Goal: Information Seeking & Learning: Check status

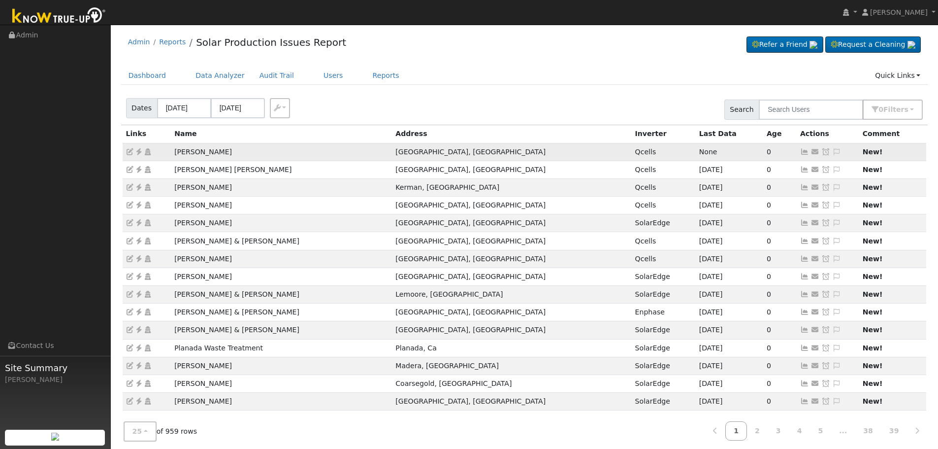
click at [138, 151] on icon at bounding box center [138, 151] width 9 height 7
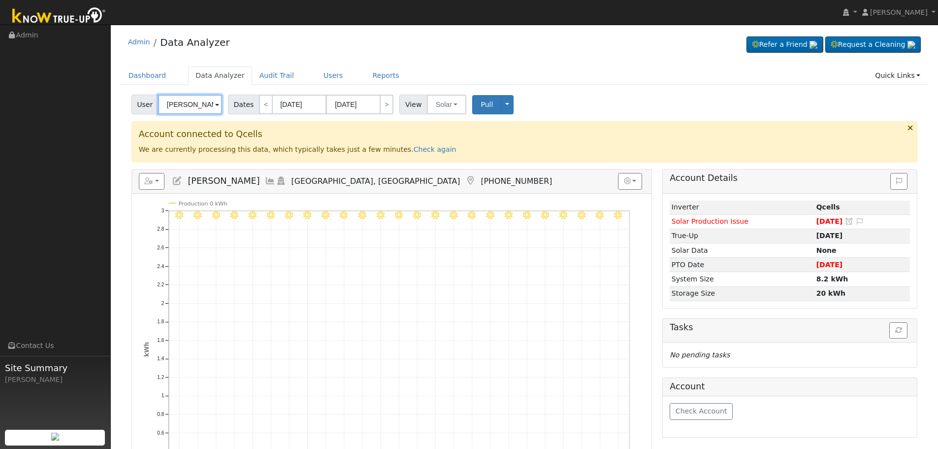
click at [202, 99] on input "Lisha Miranda" at bounding box center [190, 105] width 64 height 20
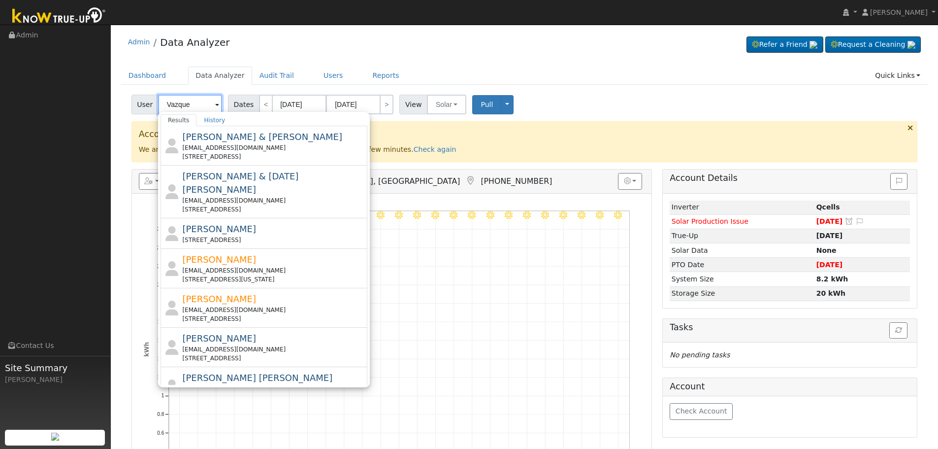
click at [192, 102] on input "Vazque" at bounding box center [190, 105] width 64 height 20
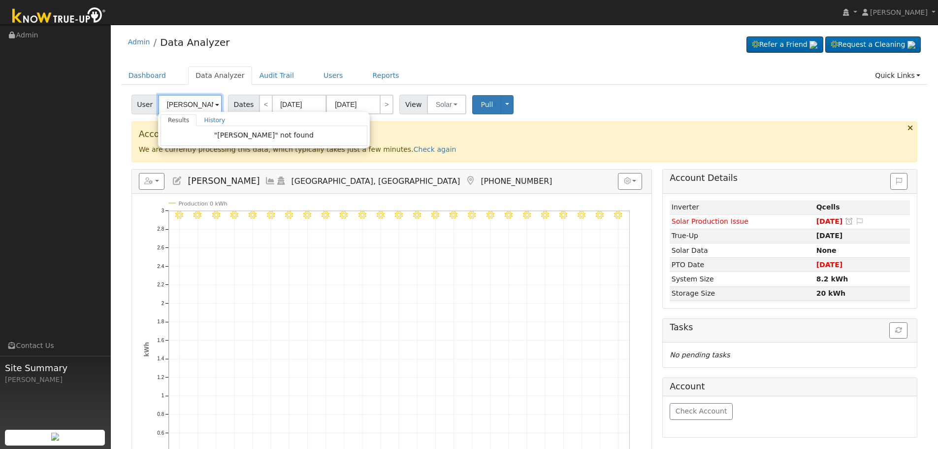
drag, startPoint x: 192, startPoint y: 104, endPoint x: 139, endPoint y: 104, distance: 53.2
click at [139, 104] on div "User Vazquez, Toribio Results History "Vazquez, Toribio" not found Enter text t…" at bounding box center [177, 105] width 93 height 20
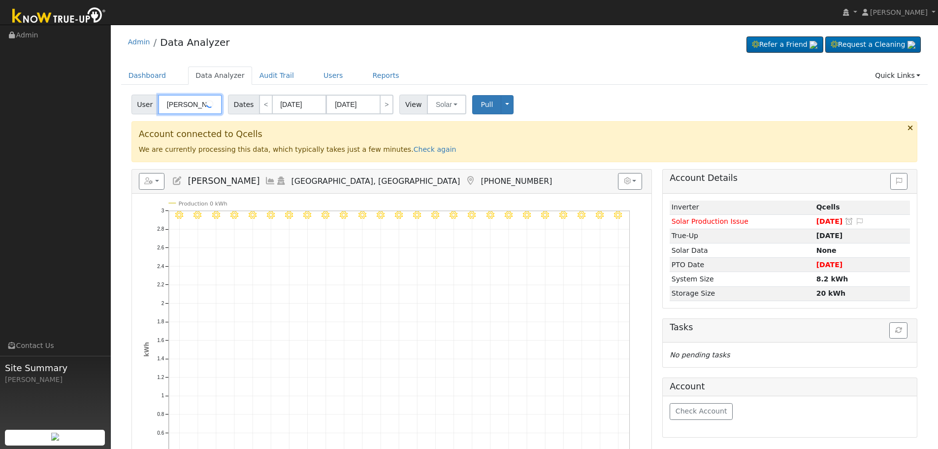
click at [178, 104] on input "Lisha Mirand" at bounding box center [190, 105] width 64 height 20
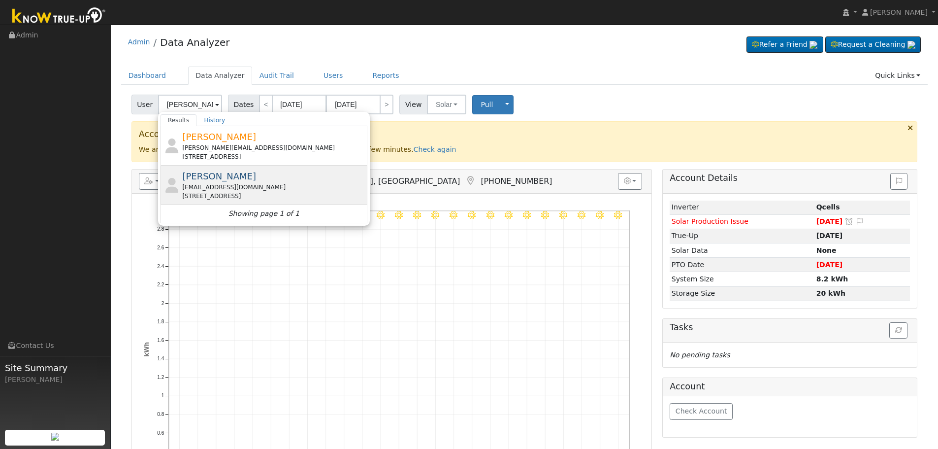
click at [269, 192] on div "2241 Willow Street, Dos Palos, CA 93620" at bounding box center [273, 196] width 183 height 9
type input "Toribio Vazquez"
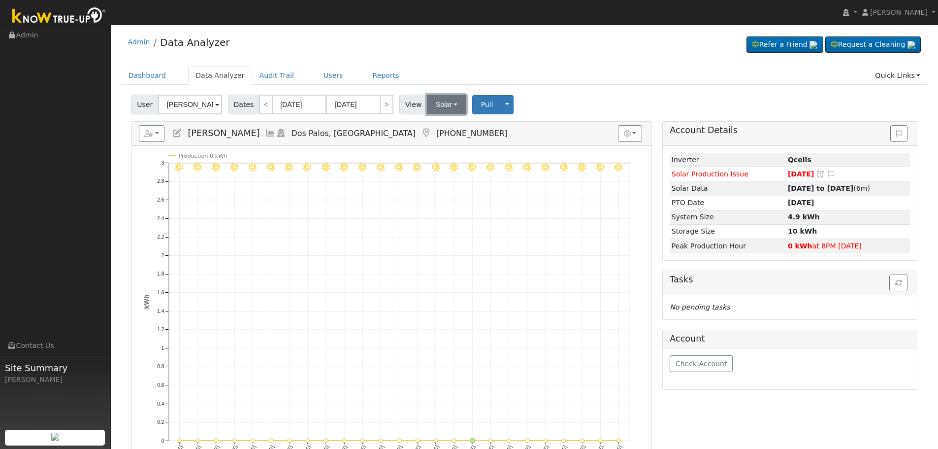
click at [440, 107] on button "Solar" at bounding box center [446, 105] width 39 height 20
click at [444, 127] on link "Utility" at bounding box center [460, 126] width 68 height 14
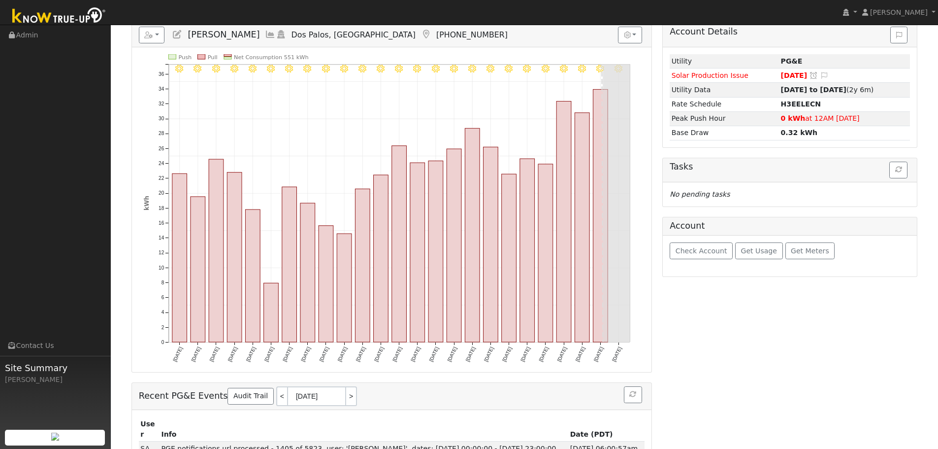
scroll to position [49, 0]
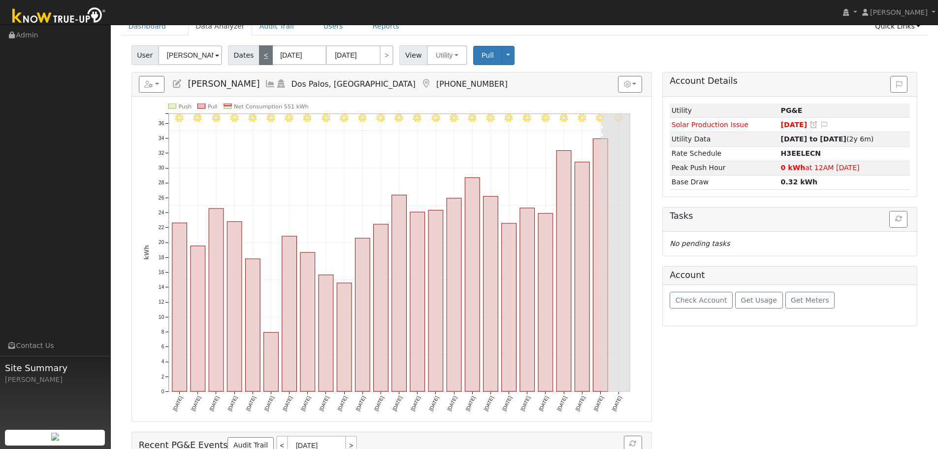
click at [264, 52] on link "<" at bounding box center [266, 55] width 14 height 20
type input "06/22/2025"
type input "07/16/2025"
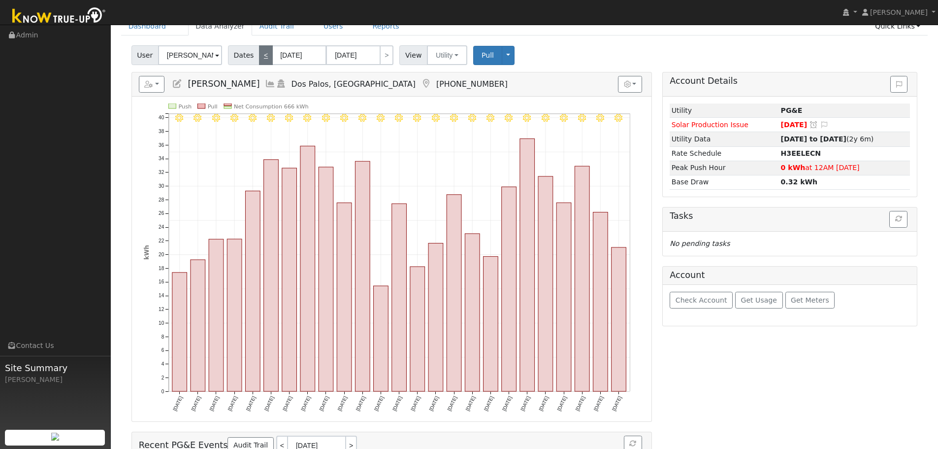
click at [263, 53] on link "<" at bounding box center [266, 55] width 14 height 20
type input "05/28/2025"
type input "06/21/2025"
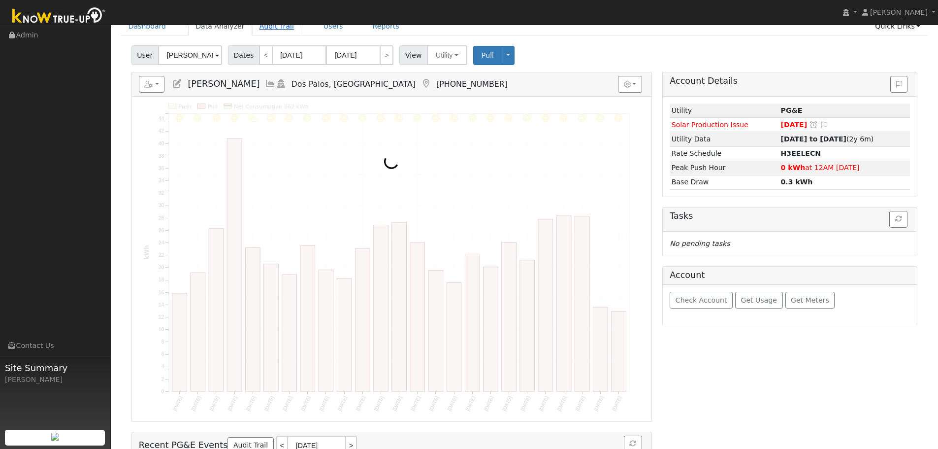
scroll to position [0, 0]
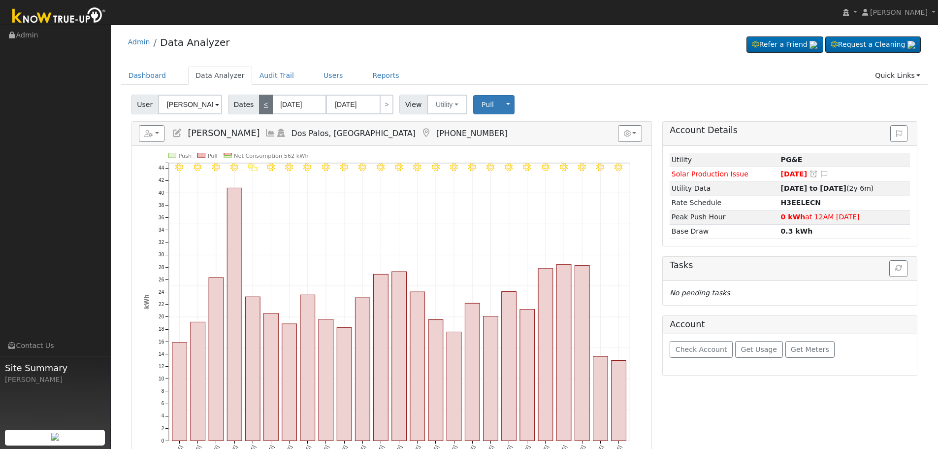
click at [259, 109] on link "<" at bounding box center [266, 105] width 14 height 20
type input "05/03/2025"
type input "05/27/2025"
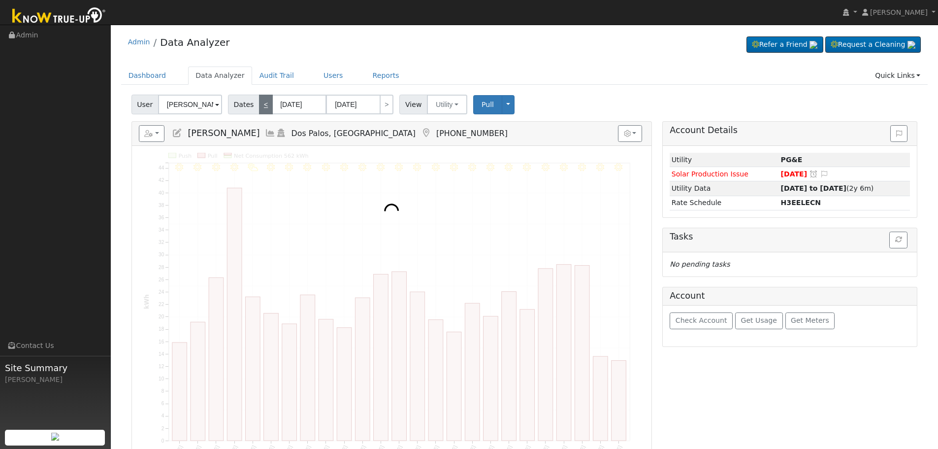
click at [259, 109] on link "<" at bounding box center [266, 105] width 14 height 20
type input "04/08/2025"
type input "05/02/2025"
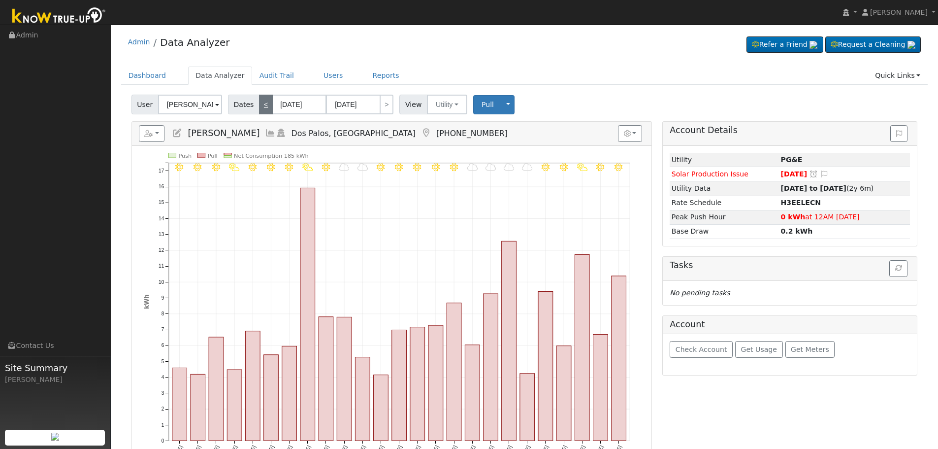
click at [259, 109] on link "<" at bounding box center [266, 105] width 14 height 20
type input "03/14/2025"
type input "04/07/2025"
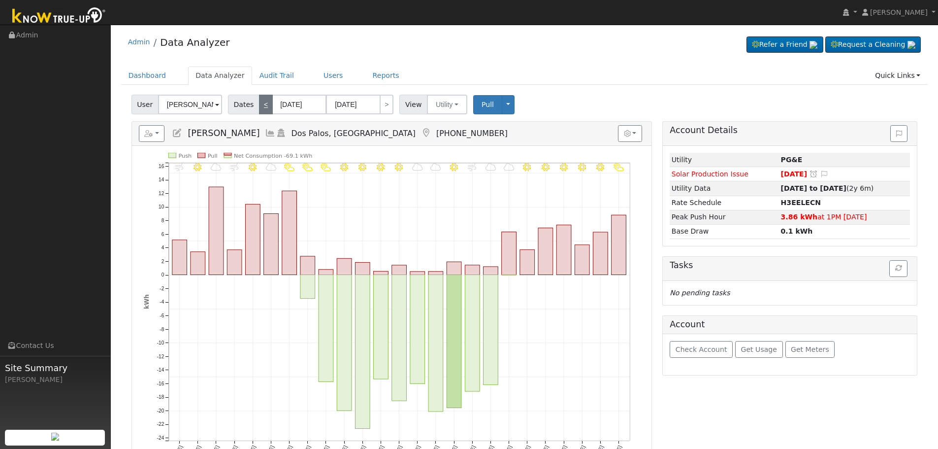
click at [259, 109] on link "<" at bounding box center [266, 105] width 14 height 20
type input "02/17/2025"
type input "03/13/2025"
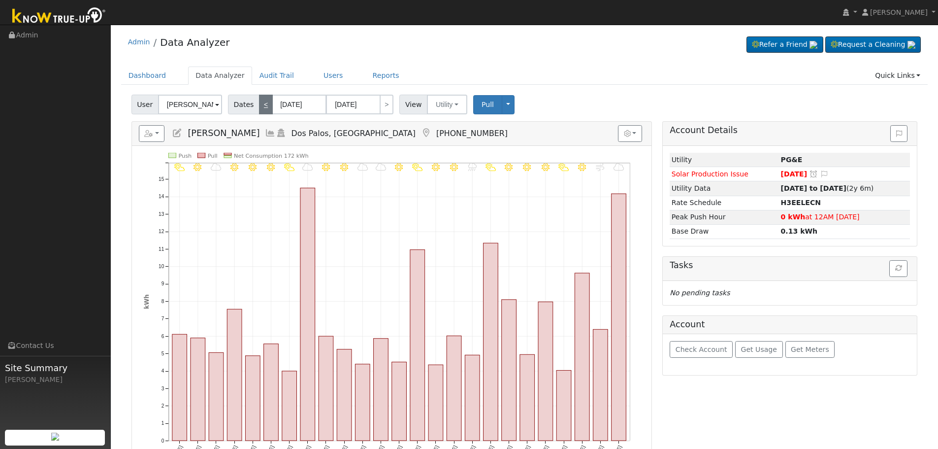
click at [261, 111] on link "<" at bounding box center [266, 105] width 14 height 20
type input "01/23/2025"
type input "02/16/2025"
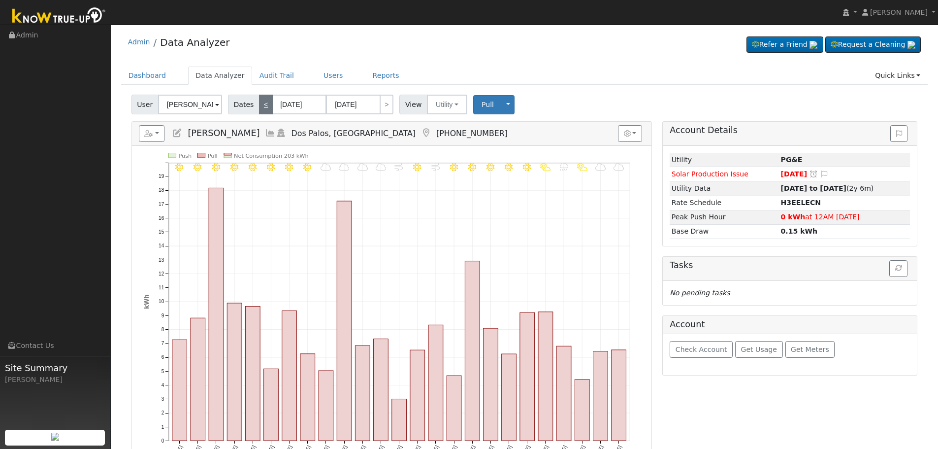
click at [261, 111] on link "<" at bounding box center [266, 105] width 14 height 20
type input "12/29/2024"
type input "01/22/2025"
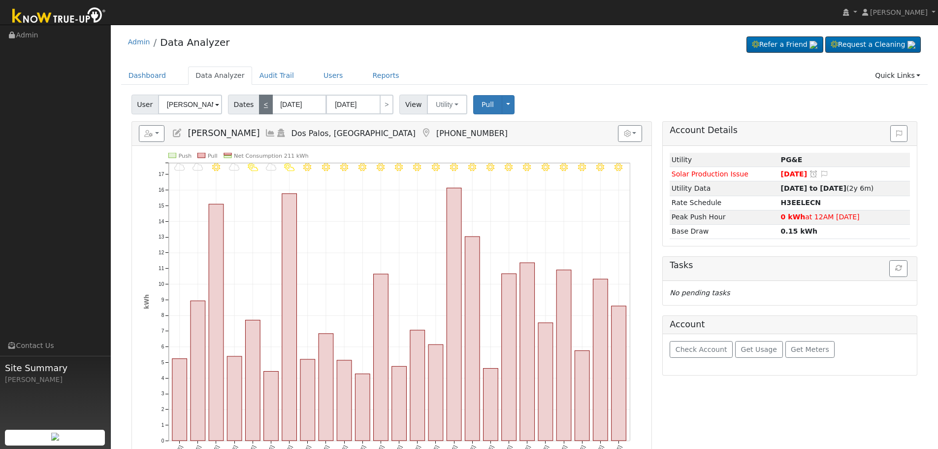
click at [261, 111] on link "<" at bounding box center [266, 105] width 14 height 20
type input "12/04/2024"
type input "12/28/2024"
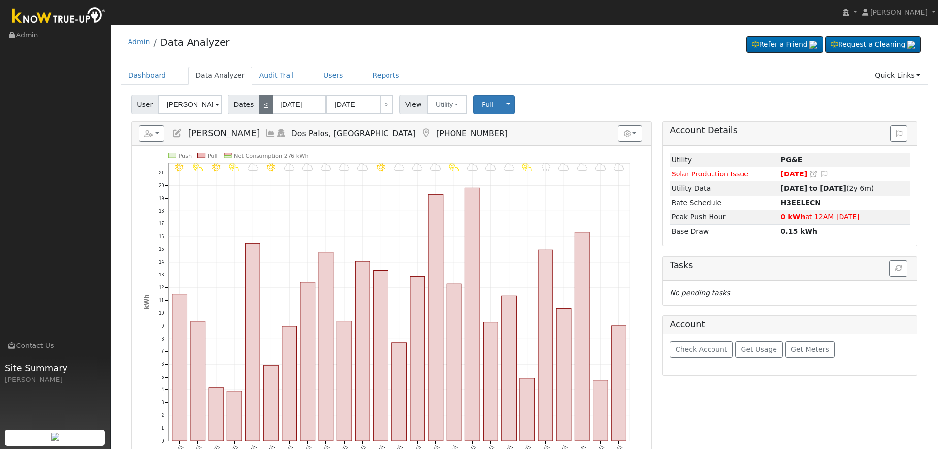
click at [261, 111] on link "<" at bounding box center [266, 105] width 14 height 20
type input "11/09/2024"
type input "12/03/2024"
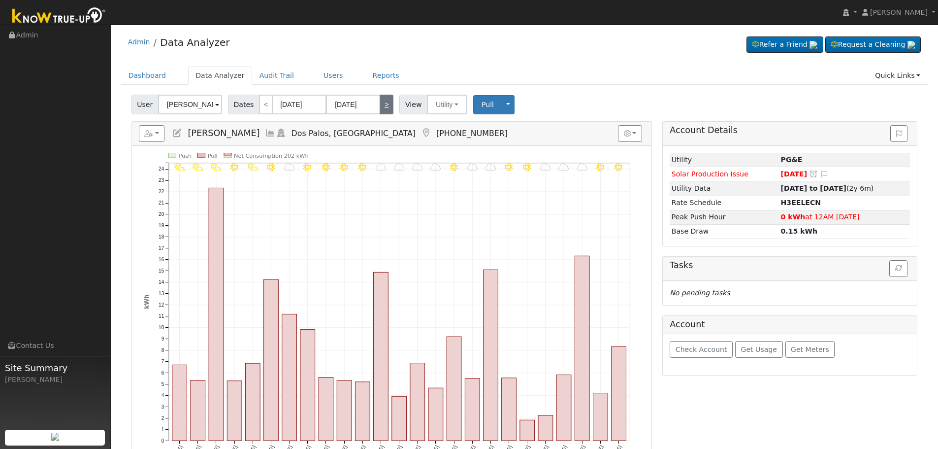
click at [381, 114] on link ">" at bounding box center [387, 105] width 14 height 20
type input "12/04/2024"
type input "12/28/2024"
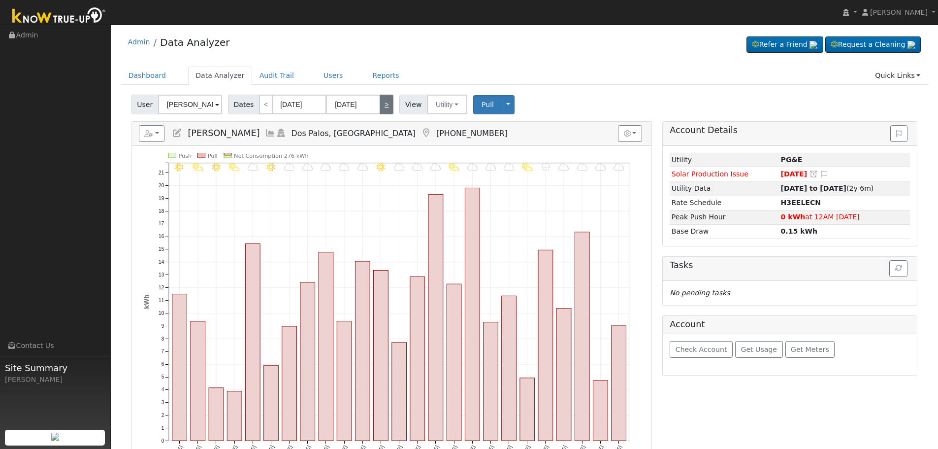
click at [381, 114] on link ">" at bounding box center [387, 105] width 14 height 20
type input "12/29/2024"
type input "01/22/2025"
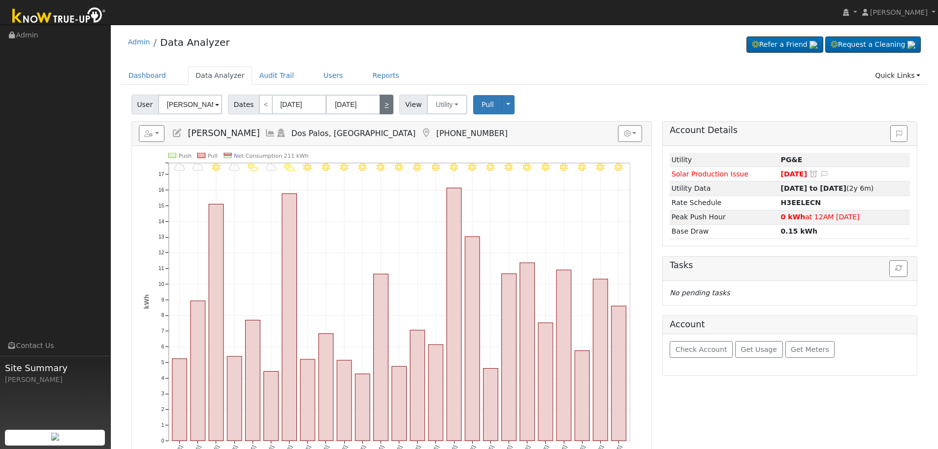
click at [382, 114] on link ">" at bounding box center [387, 105] width 14 height 20
type input "01/23/2025"
type input "02/16/2025"
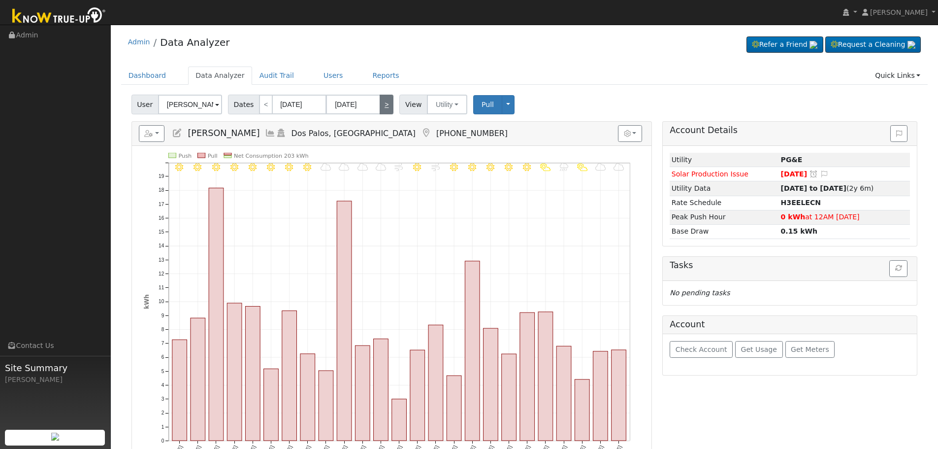
click at [384, 101] on link ">" at bounding box center [387, 105] width 14 height 20
type input "02/17/2025"
type input "03/13/2025"
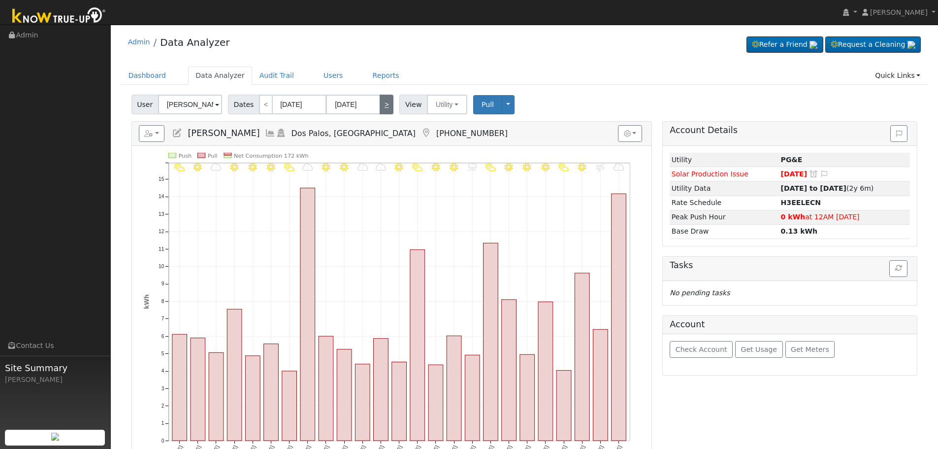
click at [384, 101] on link ">" at bounding box center [387, 105] width 14 height 20
type input "03/14/2025"
type input "04/07/2025"
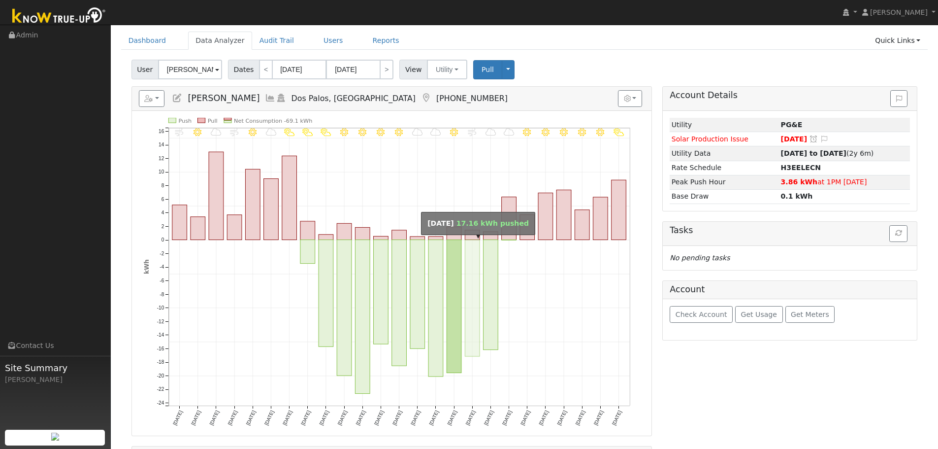
scroll to position [26, 0]
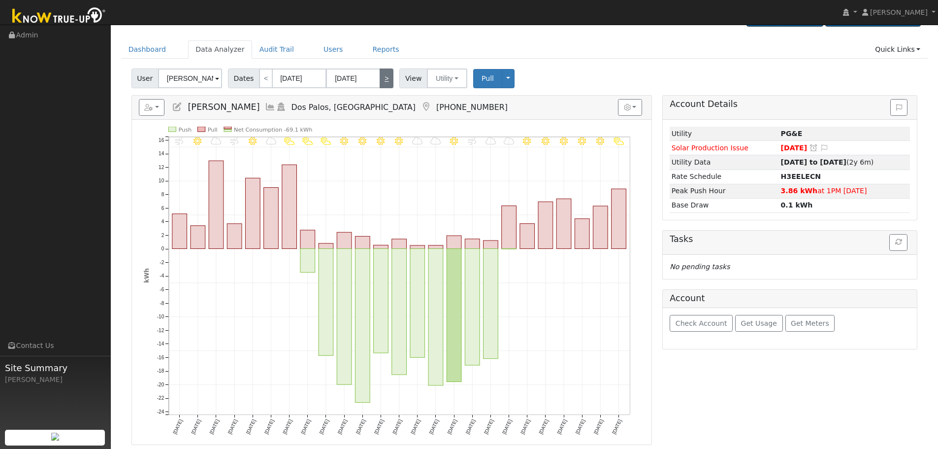
click at [384, 85] on link ">" at bounding box center [387, 78] width 14 height 20
type input "04/08/2025"
type input "05/02/2025"
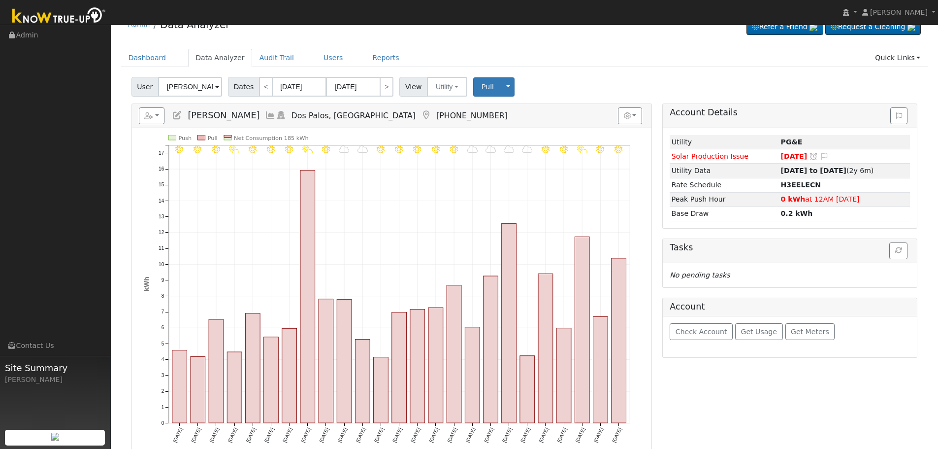
scroll to position [49, 0]
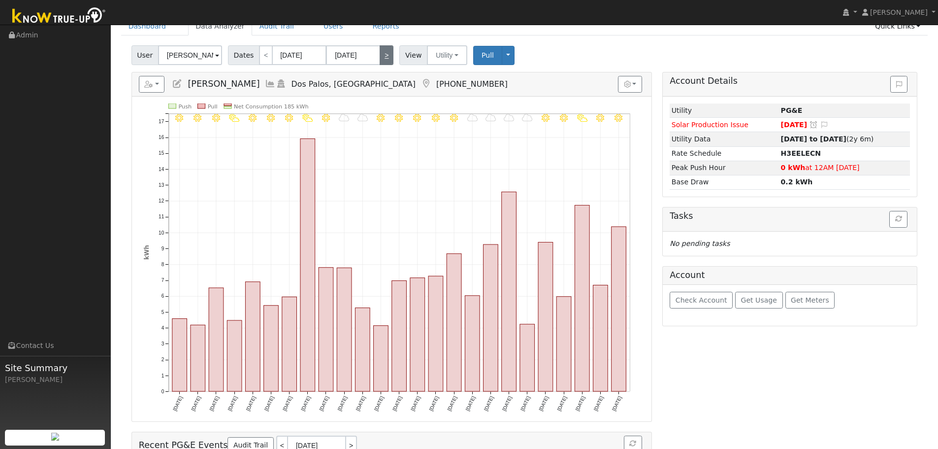
click at [381, 56] on link ">" at bounding box center [387, 55] width 14 height 20
type input "05/03/2025"
type input "05/27/2025"
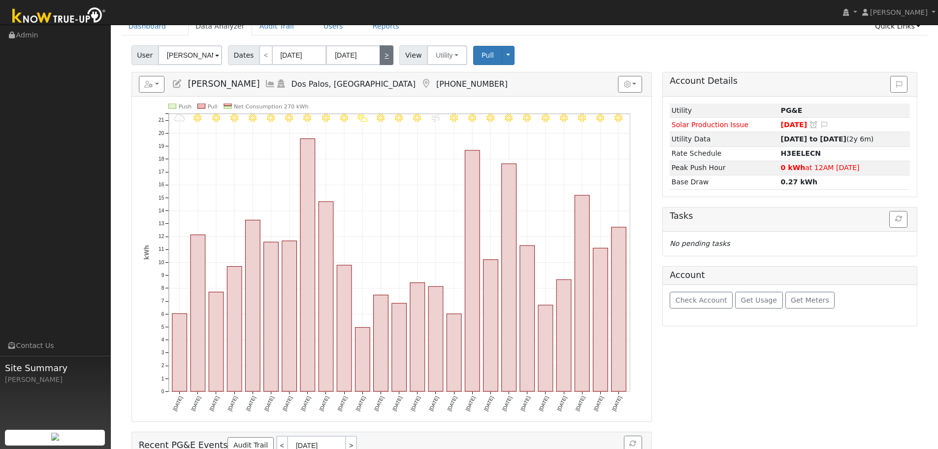
scroll to position [0, 0]
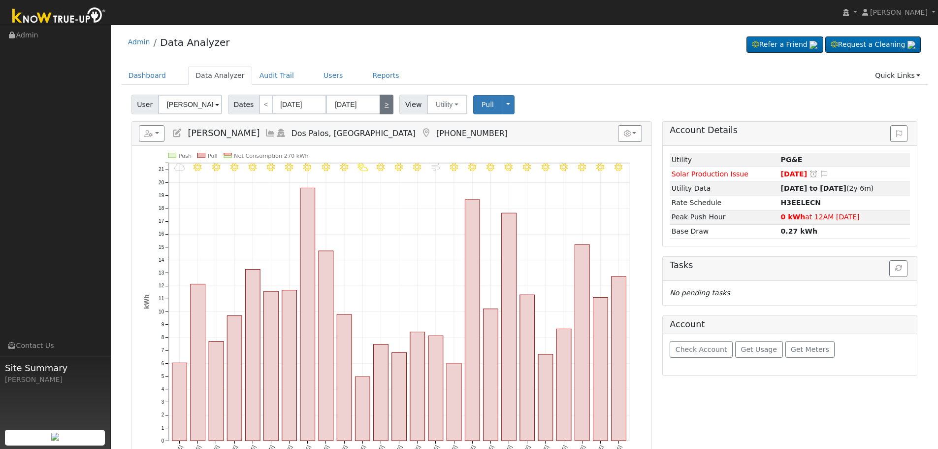
click at [383, 106] on link ">" at bounding box center [387, 105] width 14 height 20
type input "05/28/2025"
type input "06/21/2025"
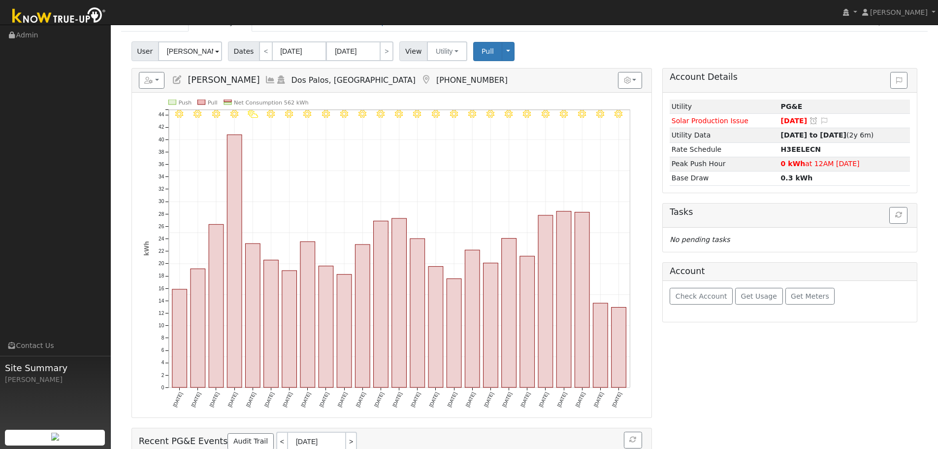
scroll to position [49, 0]
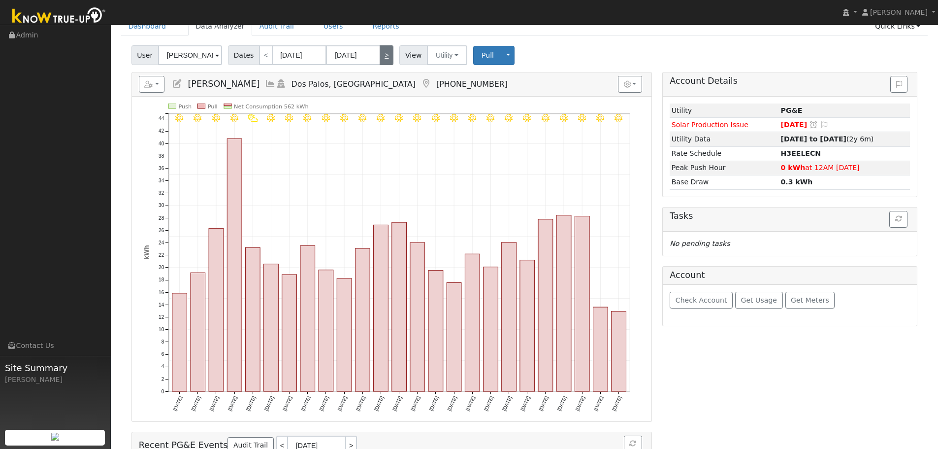
click at [380, 54] on link ">" at bounding box center [387, 55] width 14 height 20
type input "06/22/2025"
type input "07/16/2025"
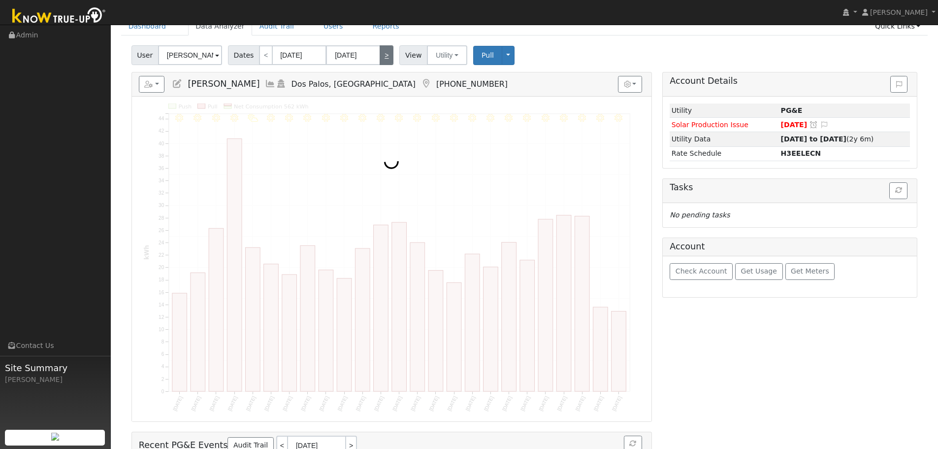
scroll to position [0, 0]
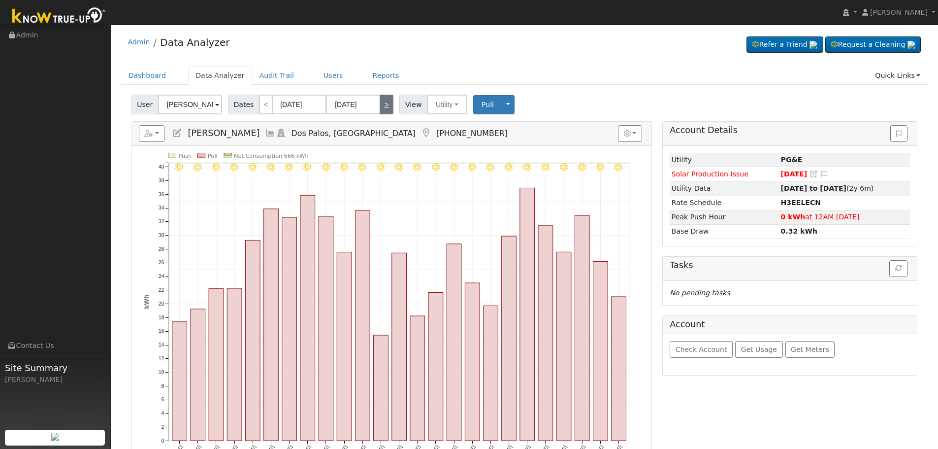
click at [384, 101] on link ">" at bounding box center [387, 105] width 14 height 20
type input "[DATE]"
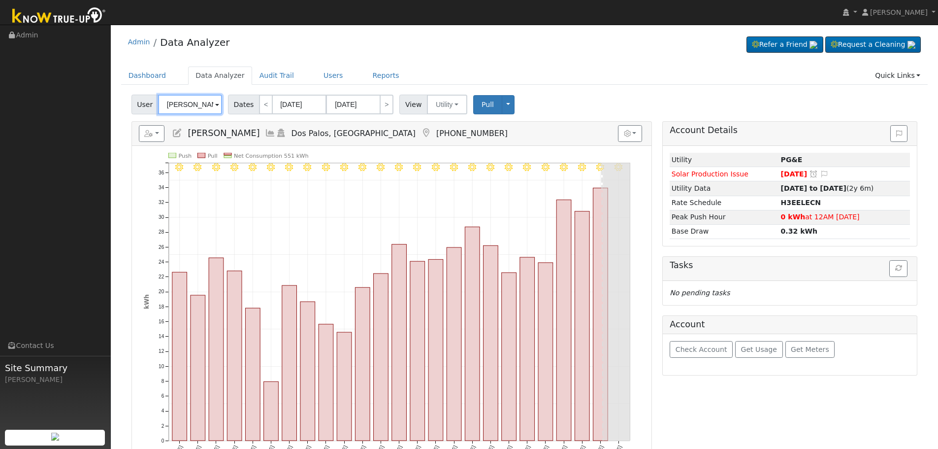
click at [174, 102] on input "Toribio Vazquez" at bounding box center [190, 105] width 64 height 20
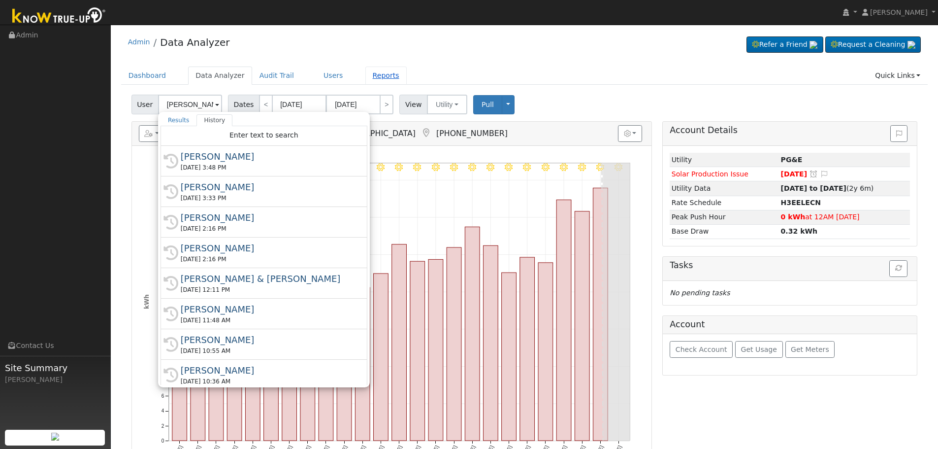
click at [365, 77] on link "Reports" at bounding box center [385, 75] width 41 height 18
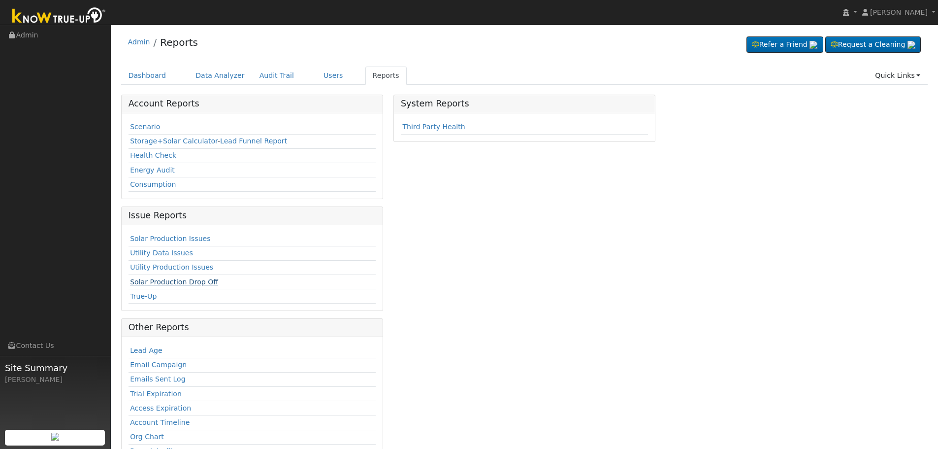
click at [179, 283] on link "Solar Production Drop Off" at bounding box center [174, 282] width 88 height 8
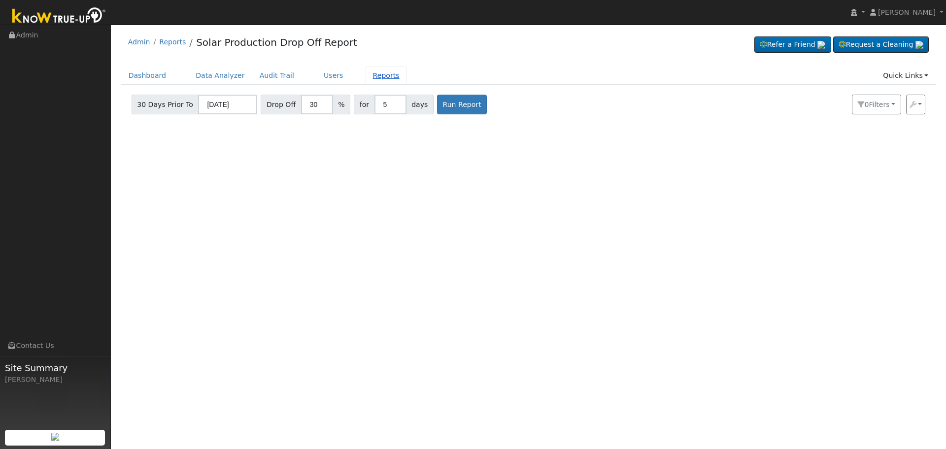
click at [365, 76] on link "Reports" at bounding box center [385, 75] width 41 height 18
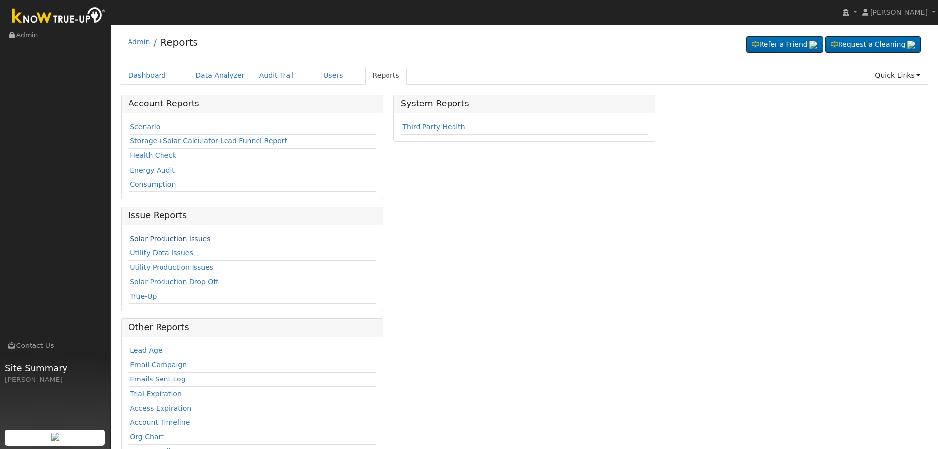
click at [176, 234] on link "Solar Production Issues" at bounding box center [170, 238] width 80 height 8
click at [191, 239] on link "Solar Production Issues" at bounding box center [170, 238] width 80 height 8
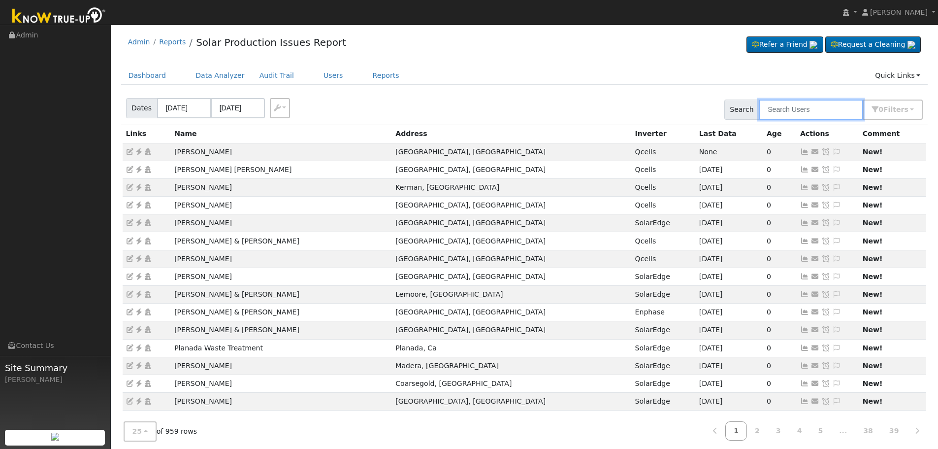
click at [819, 114] on input "text" at bounding box center [811, 109] width 104 height 20
paste input "Redubla, Dennis"
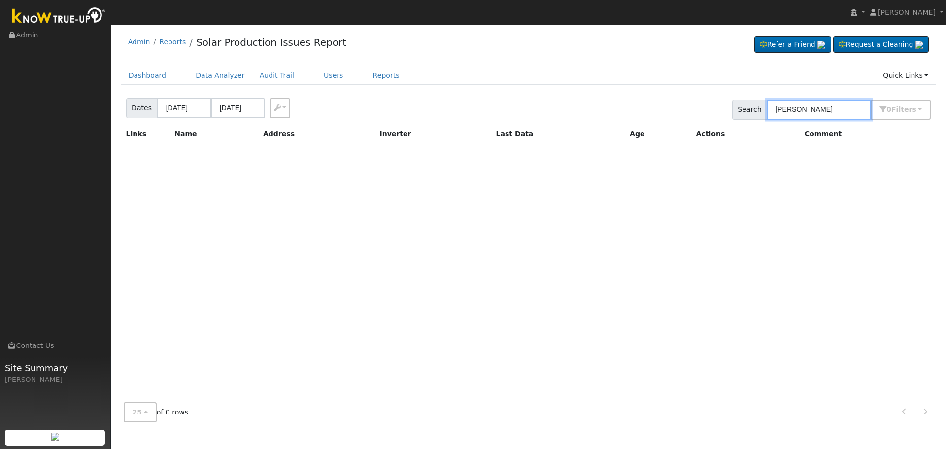
drag, startPoint x: 811, startPoint y: 110, endPoint x: 776, endPoint y: 110, distance: 35.0
click at [776, 110] on input "Redubla, Dennis" at bounding box center [818, 109] width 104 height 20
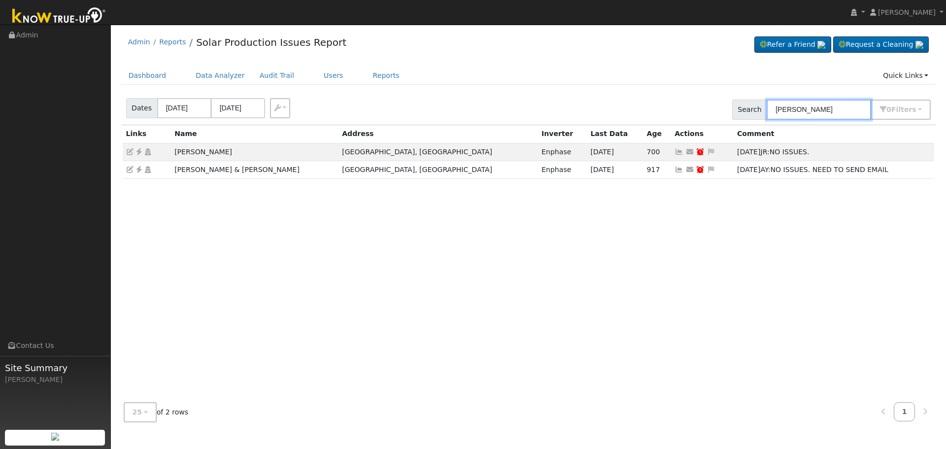
click at [829, 114] on input "Dennis" at bounding box center [818, 109] width 104 height 20
paste input "Redubla,"
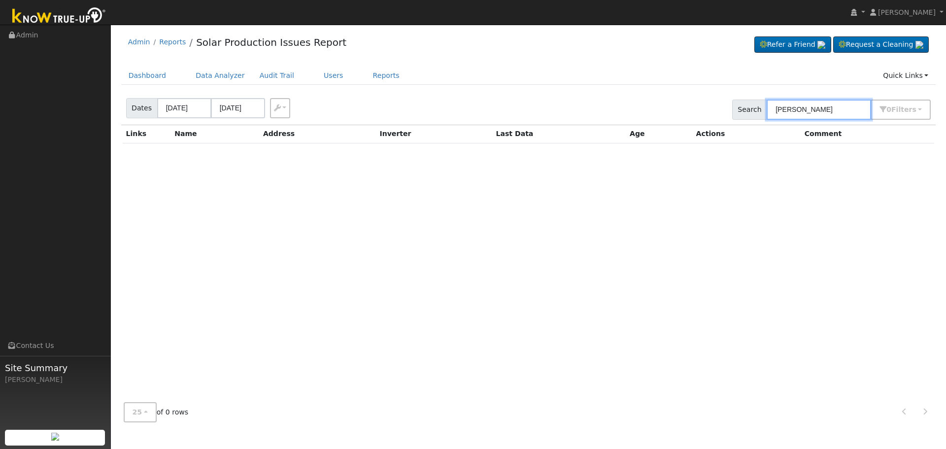
drag, startPoint x: 850, startPoint y: 114, endPoint x: 773, endPoint y: 106, distance: 76.7
click at [773, 106] on input "Dennis Redubla" at bounding box center [818, 109] width 104 height 20
click at [855, 107] on input "Dennis Redubla" at bounding box center [818, 109] width 104 height 20
type input "Dennis Redubla"
click at [233, 107] on input "08/10/2025" at bounding box center [238, 108] width 54 height 20
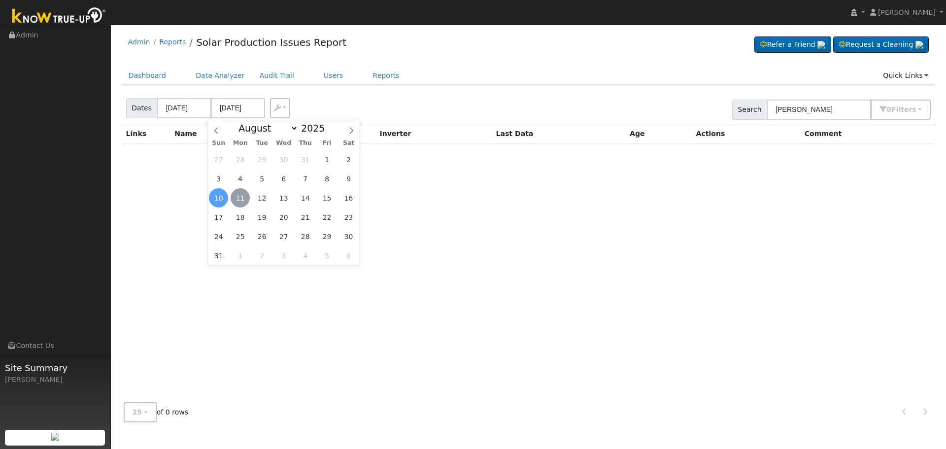
click at [236, 199] on span "11" at bounding box center [239, 197] width 19 height 19
type input "08/11/2025"
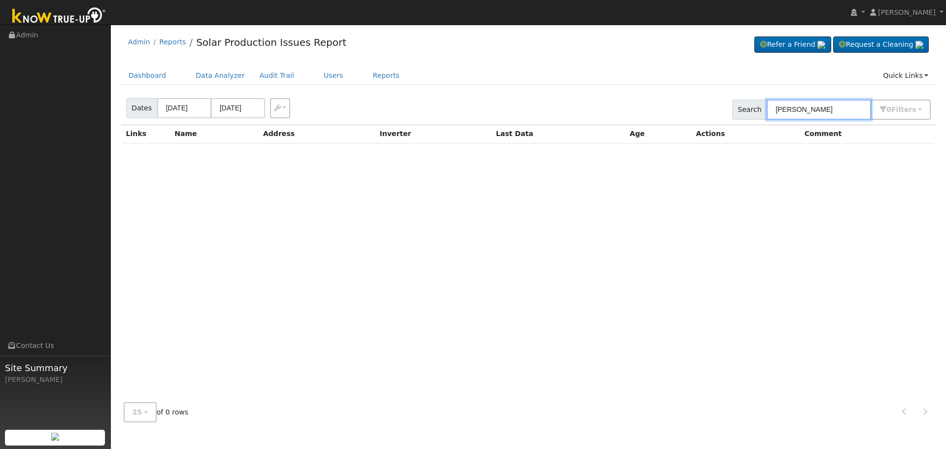
click at [840, 109] on input "Dennis Redubla" at bounding box center [818, 109] width 104 height 20
click at [913, 109] on span "s" at bounding box center [914, 109] width 4 height 8
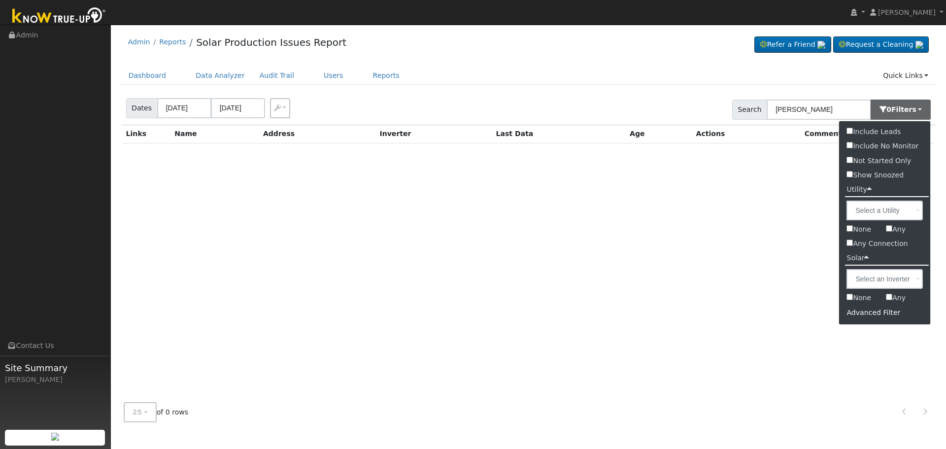
click at [886, 170] on label "Show Snoozed" at bounding box center [875, 175] width 72 height 14
click at [852, 171] on input "Show Snoozed" at bounding box center [849, 174] width 6 height 6
checkbox input "true"
click at [853, 112] on input "Dennis Redubla" at bounding box center [818, 109] width 104 height 20
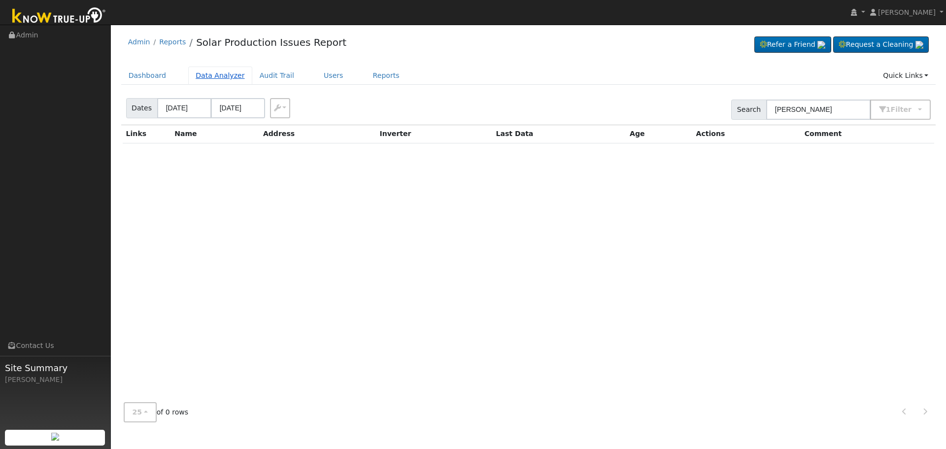
click at [226, 76] on link "Data Analyzer" at bounding box center [220, 75] width 64 height 18
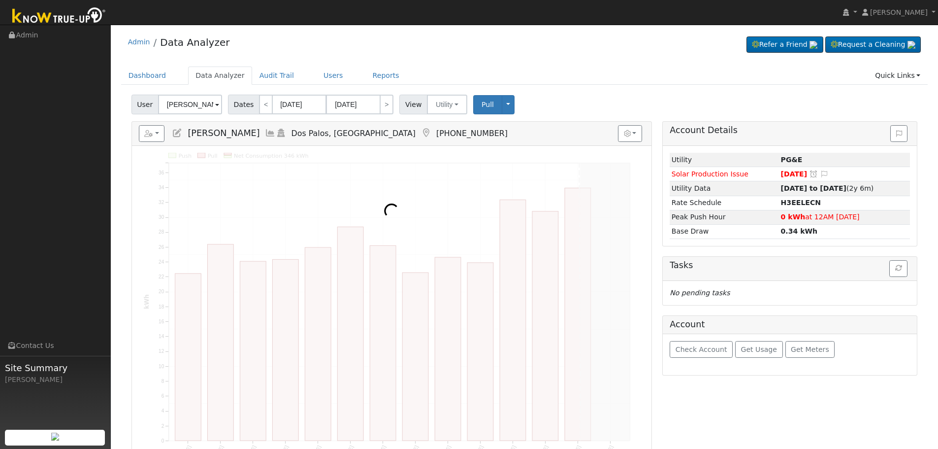
click at [198, 102] on input "[PERSON_NAME]" at bounding box center [190, 105] width 64 height 20
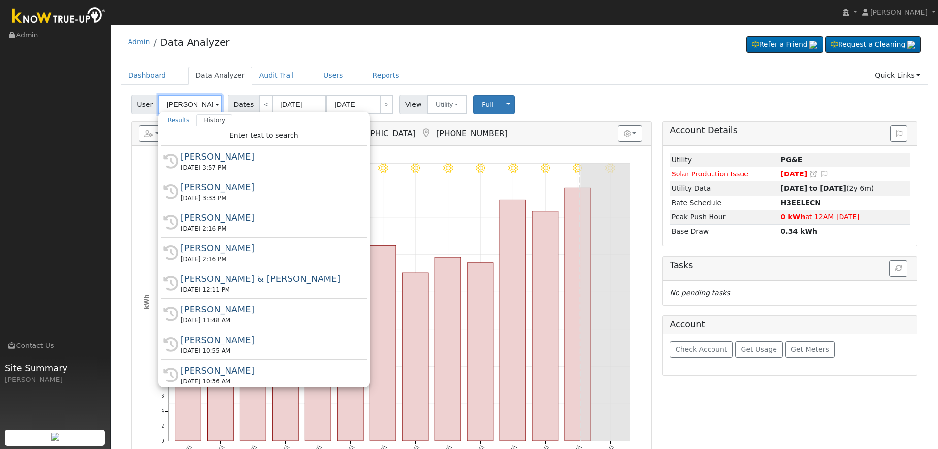
click at [198, 102] on input "Toribio Vazquez" at bounding box center [190, 105] width 64 height 20
paste input "Dennis Redubla"
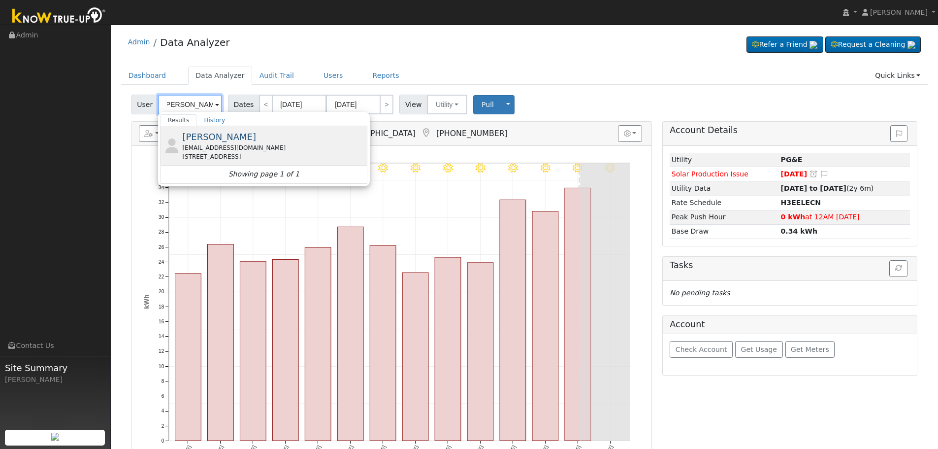
type input "Dennis Redubla"
click at [325, 153] on div "5979 East Belmont Avenue, Fresno, CA 93727" at bounding box center [273, 156] width 183 height 9
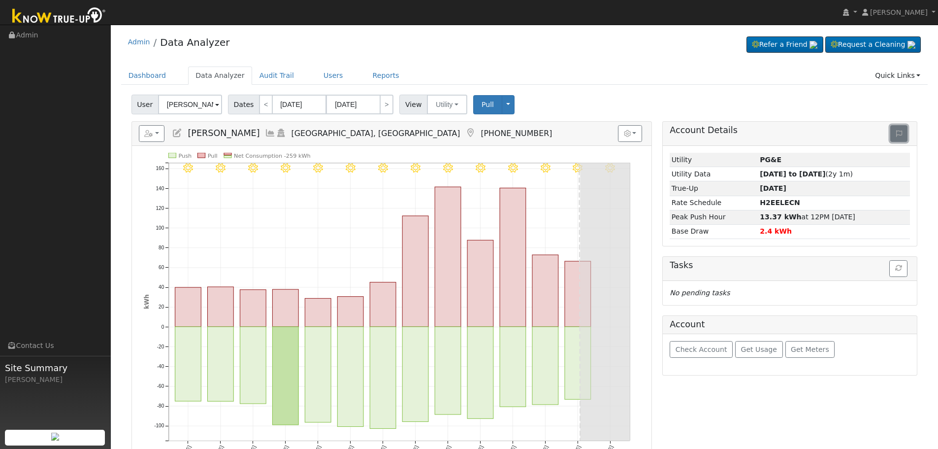
click at [897, 136] on icon at bounding box center [899, 133] width 6 height 7
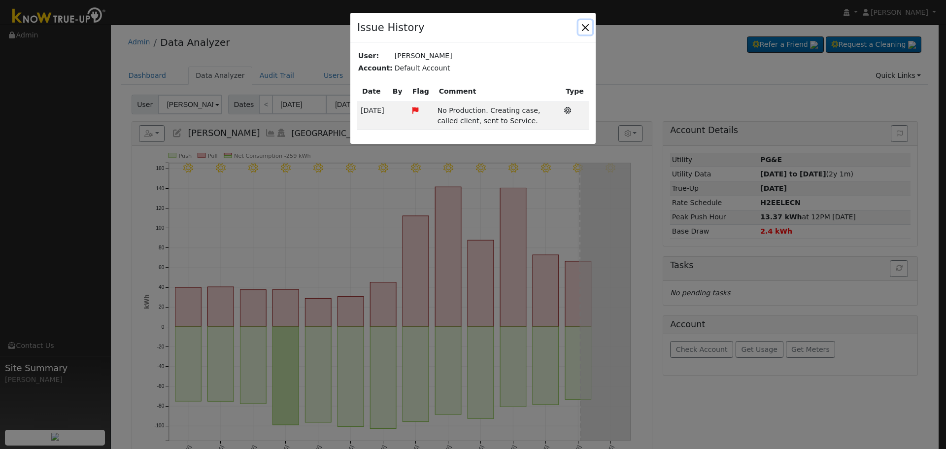
click at [587, 29] on button "button" at bounding box center [585, 27] width 14 height 14
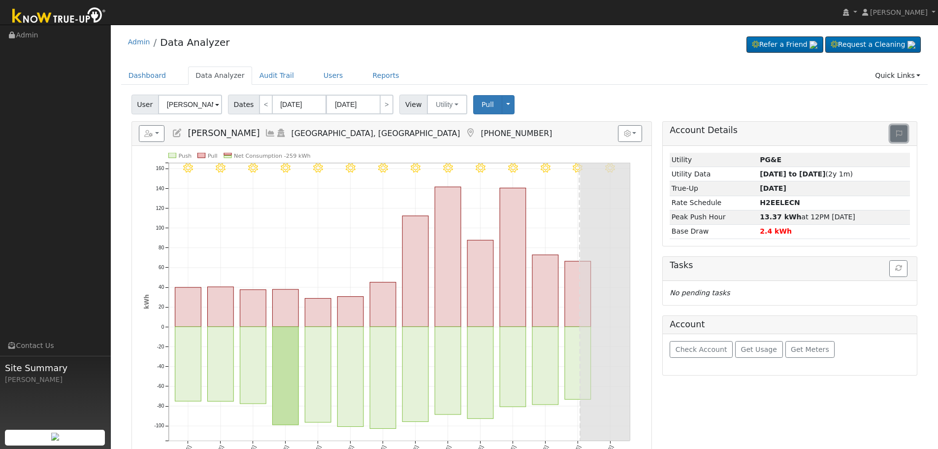
click at [899, 134] on icon at bounding box center [899, 133] width 6 height 7
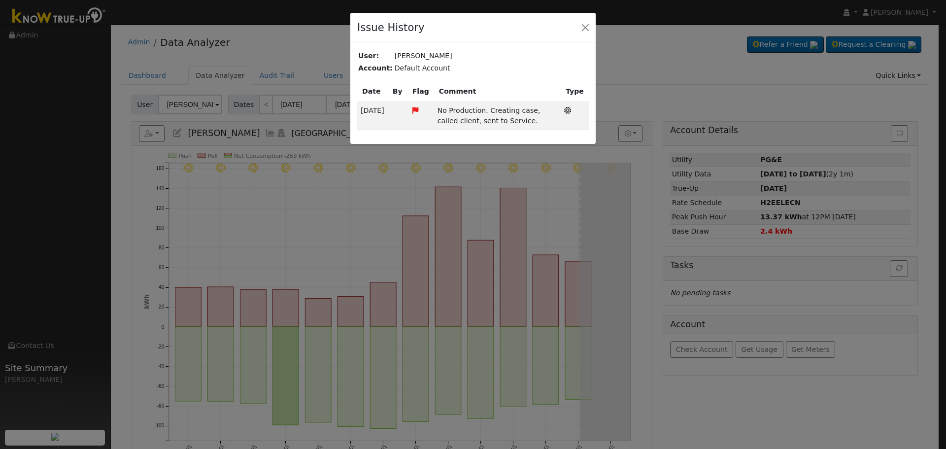
click at [575, 28] on div "Issue History" at bounding box center [472, 28] width 245 height 30
click at [586, 30] on button "button" at bounding box center [585, 27] width 14 height 14
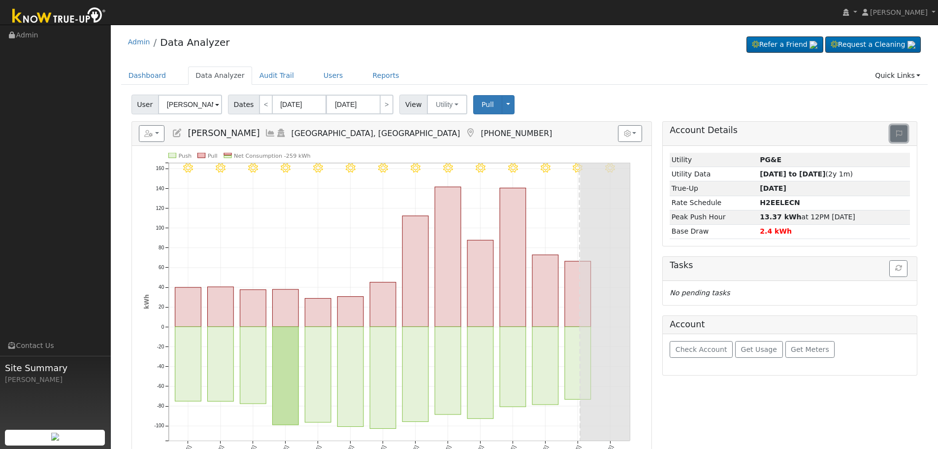
click at [901, 131] on icon at bounding box center [899, 133] width 6 height 7
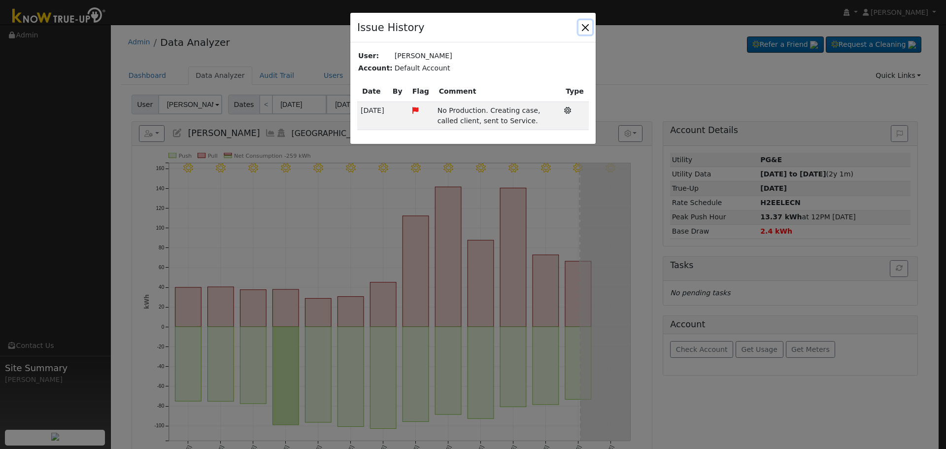
click at [582, 30] on button "button" at bounding box center [585, 27] width 14 height 14
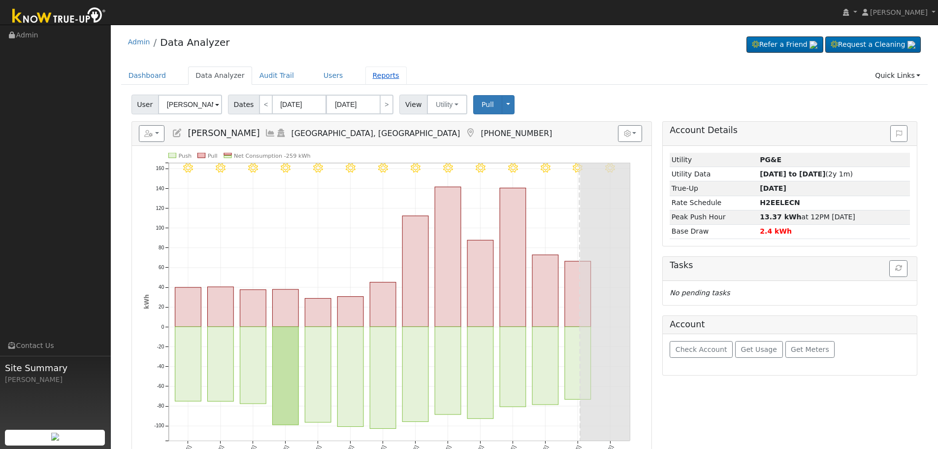
click at [369, 68] on link "Reports" at bounding box center [385, 75] width 41 height 18
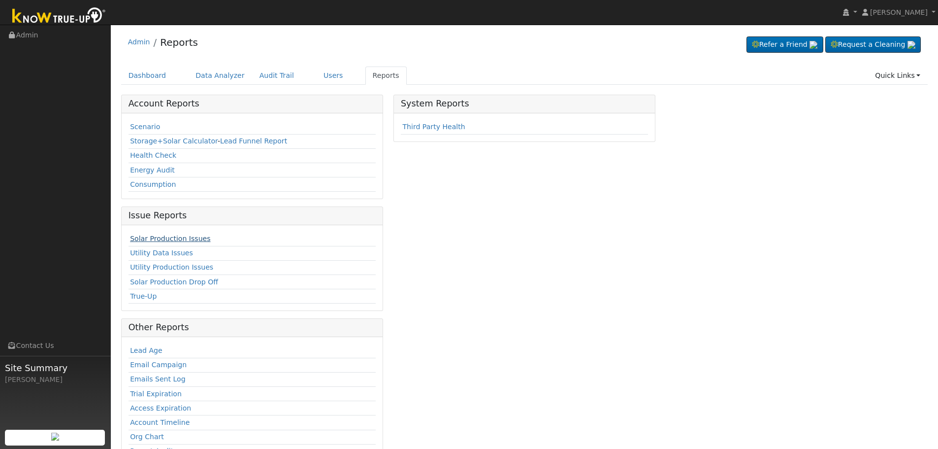
click at [164, 239] on link "Solar Production Issues" at bounding box center [170, 238] width 80 height 8
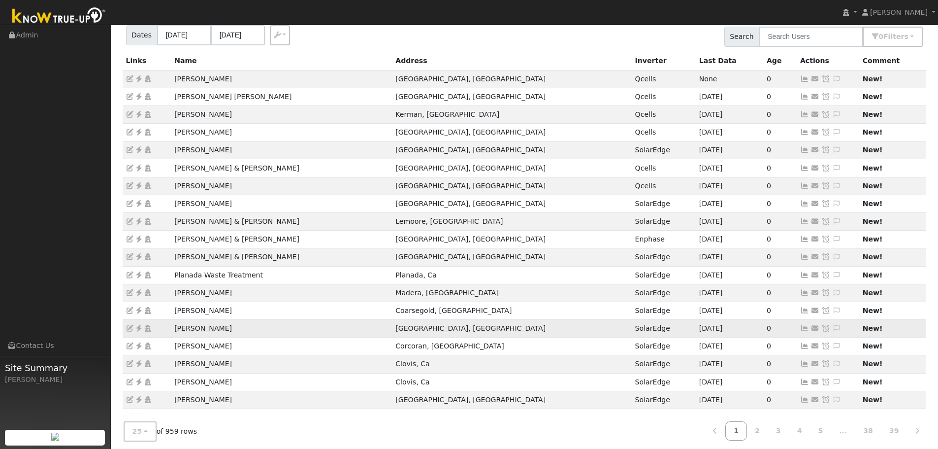
scroll to position [188, 0]
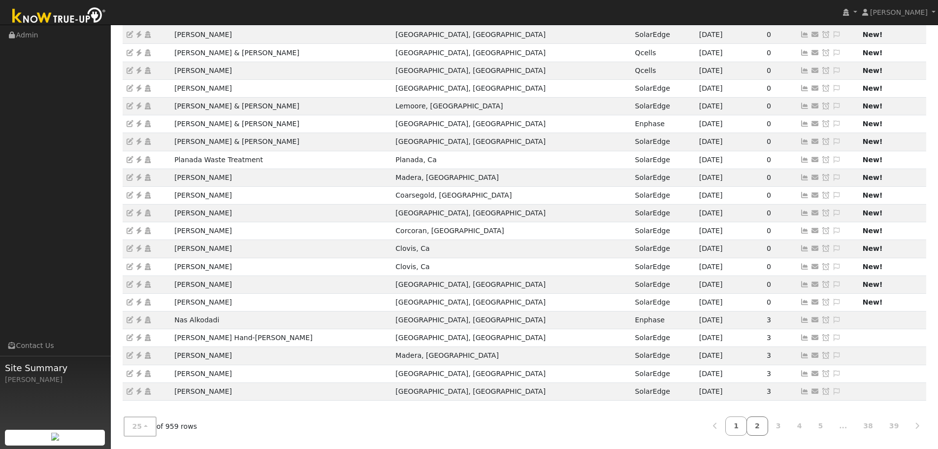
click at [768, 426] on link "2" at bounding box center [758, 425] width 22 height 19
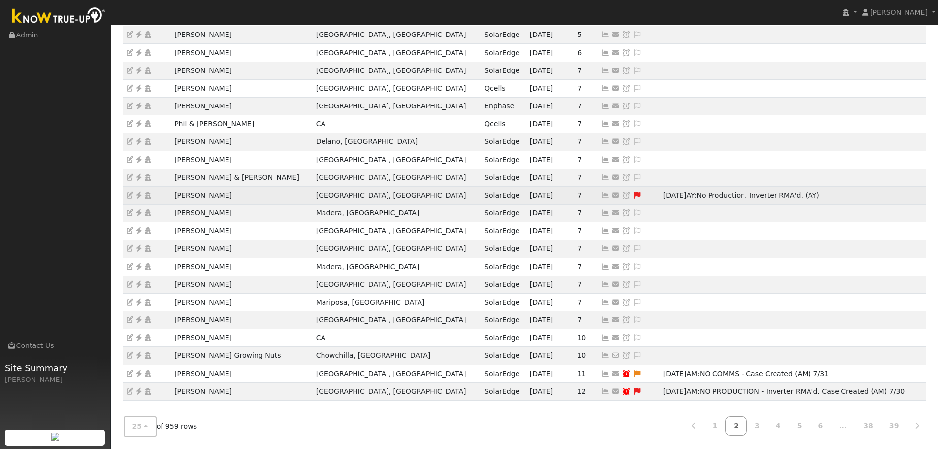
click at [633, 196] on icon at bounding box center [637, 195] width 9 height 7
type textarea "No Production. Inverter RMA'd. (AY)"
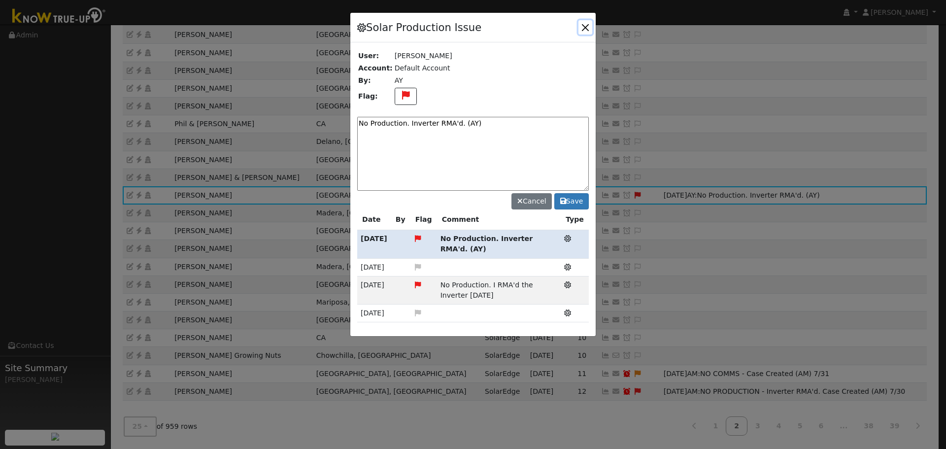
click at [582, 26] on button "button" at bounding box center [585, 27] width 14 height 14
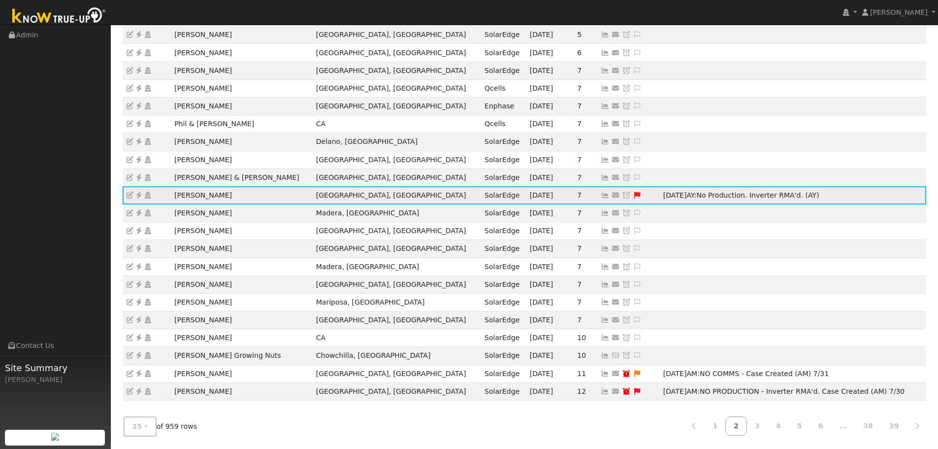
click at [633, 195] on icon at bounding box center [637, 195] width 9 height 7
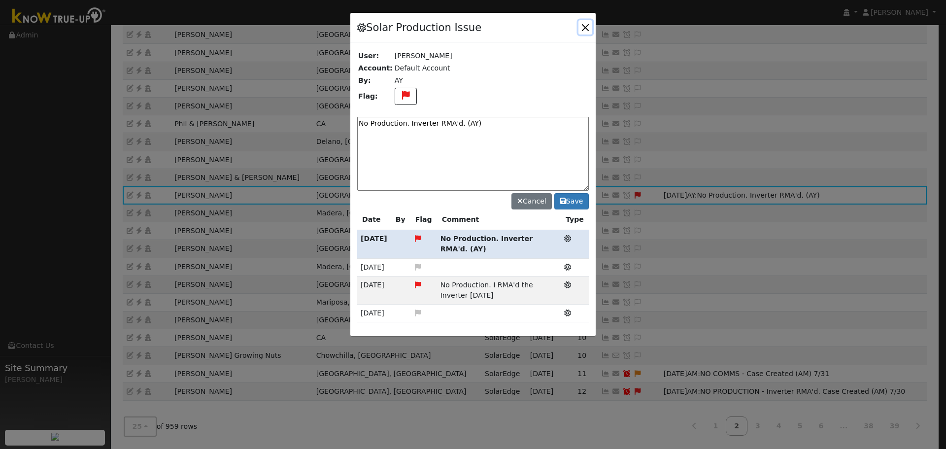
click at [586, 25] on button "button" at bounding box center [585, 27] width 14 height 14
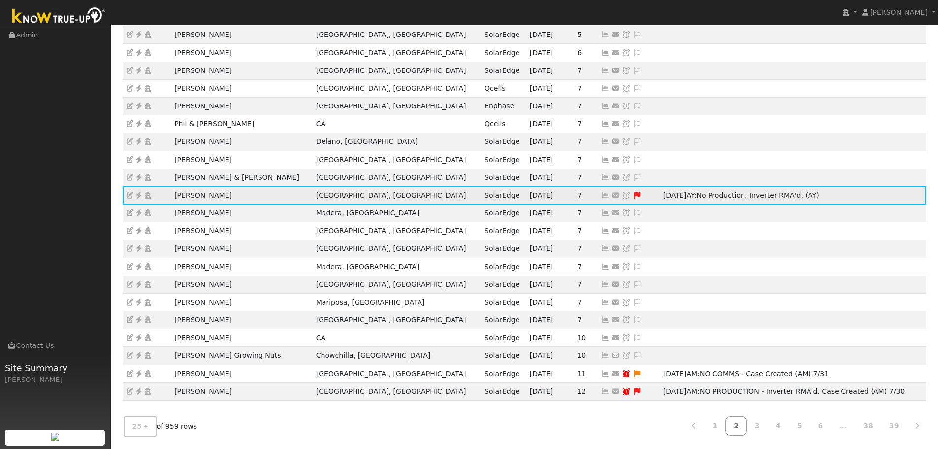
click at [136, 193] on icon at bounding box center [138, 195] width 9 height 7
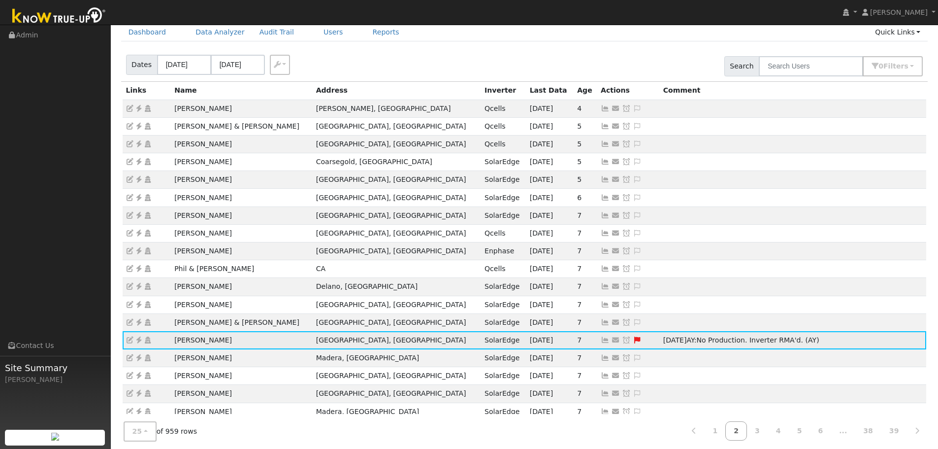
scroll to position [0, 0]
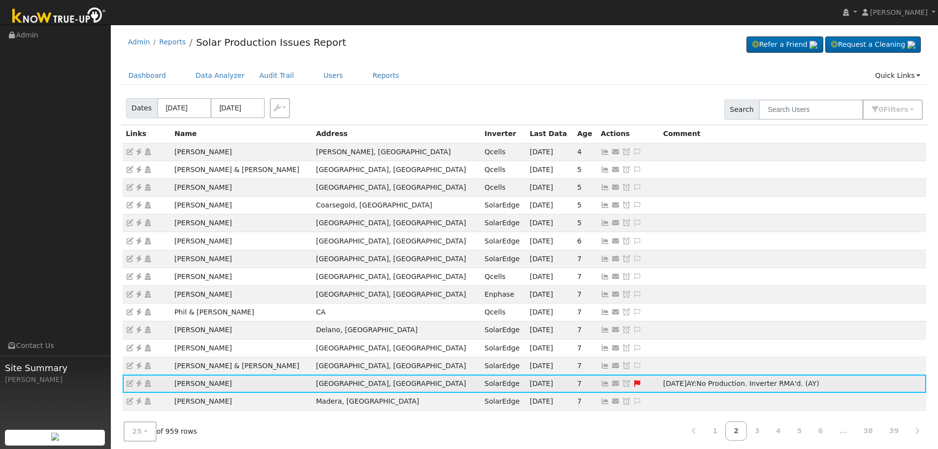
click at [622, 383] on icon at bounding box center [626, 383] width 9 height 7
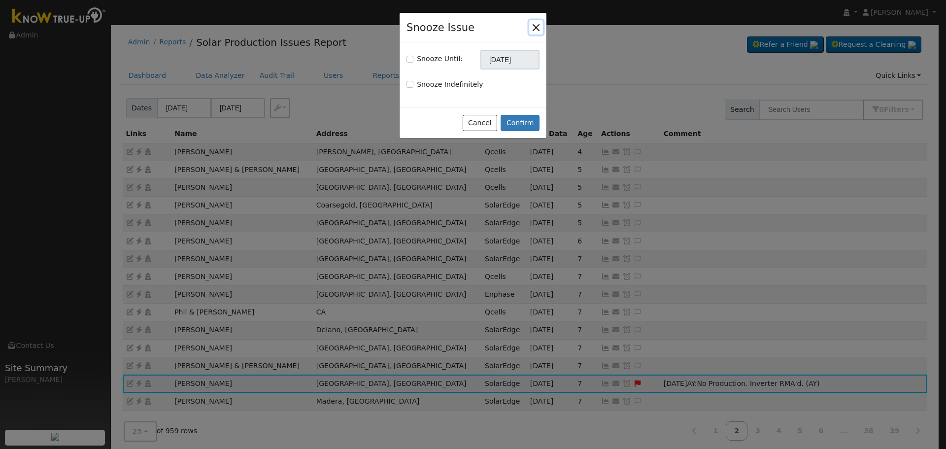
click at [538, 26] on button "button" at bounding box center [536, 27] width 14 height 14
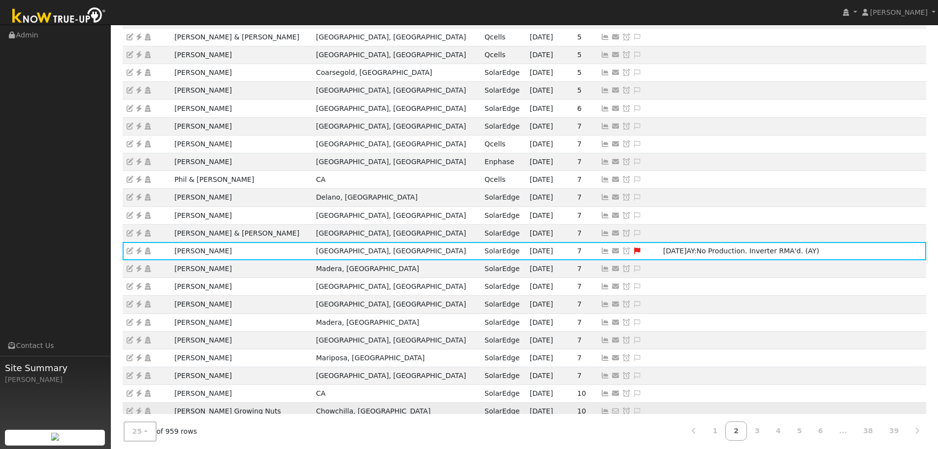
scroll to position [188, 0]
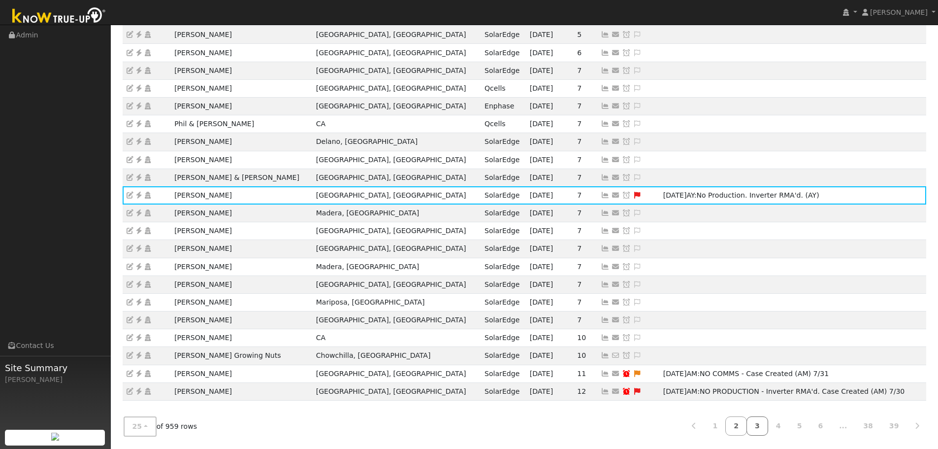
click at [765, 422] on link "3" at bounding box center [758, 425] width 22 height 19
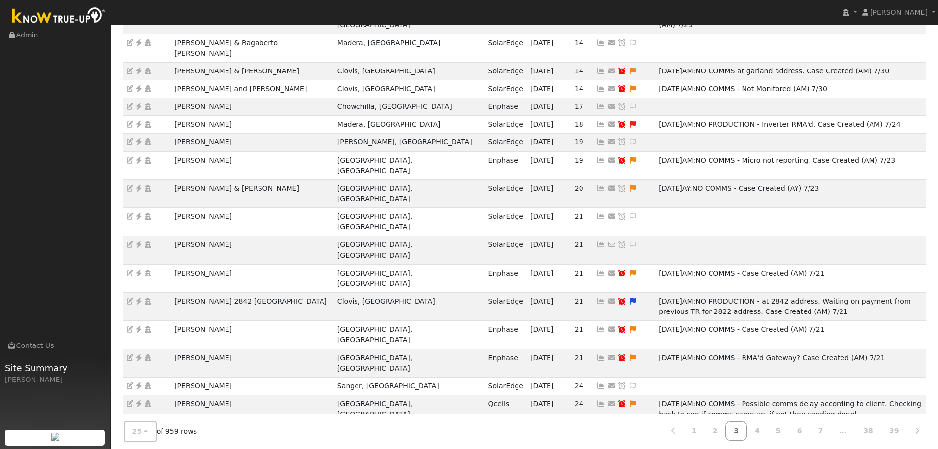
scroll to position [219, 0]
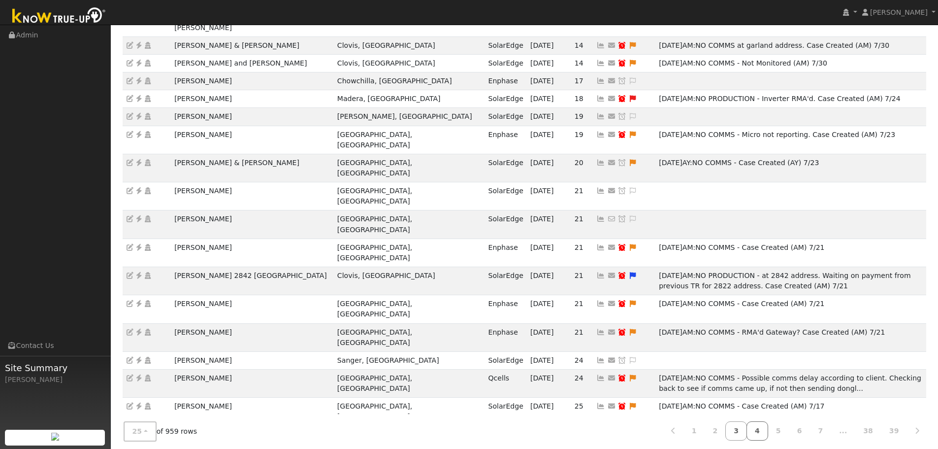
click at [766, 426] on link "4" at bounding box center [758, 430] width 22 height 19
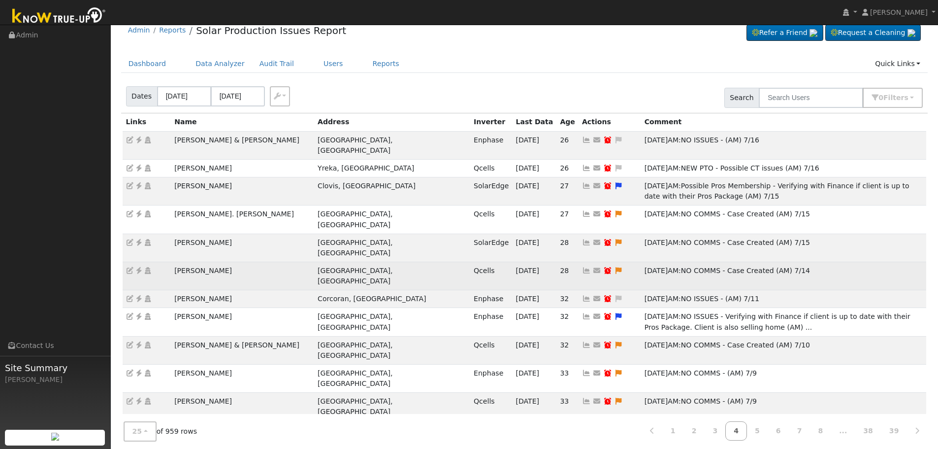
scroll to position [0, 0]
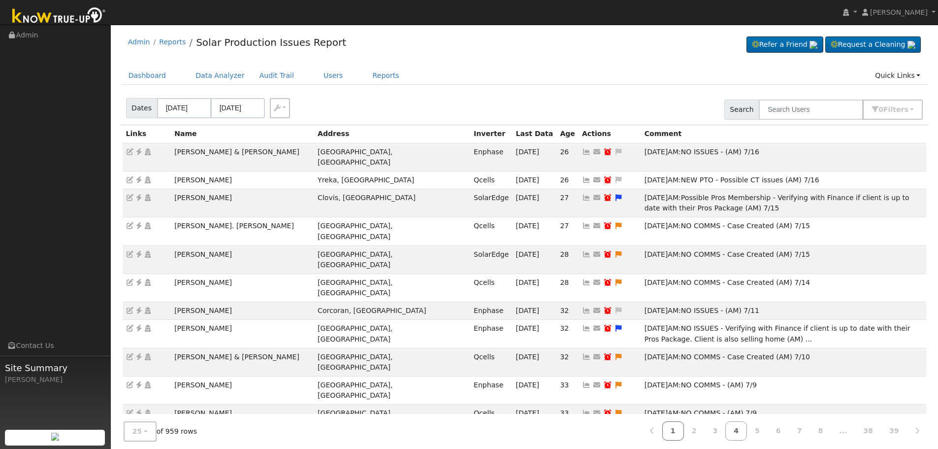
click at [684, 432] on link "1" at bounding box center [673, 430] width 22 height 19
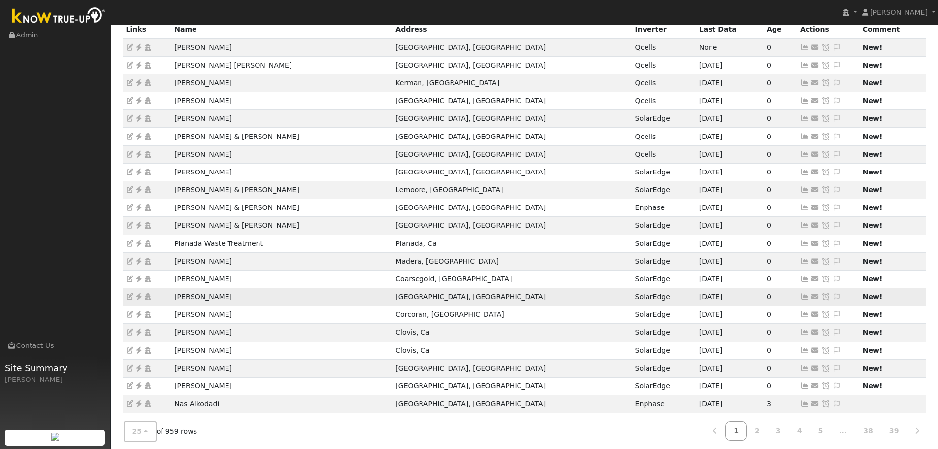
scroll to position [40, 0]
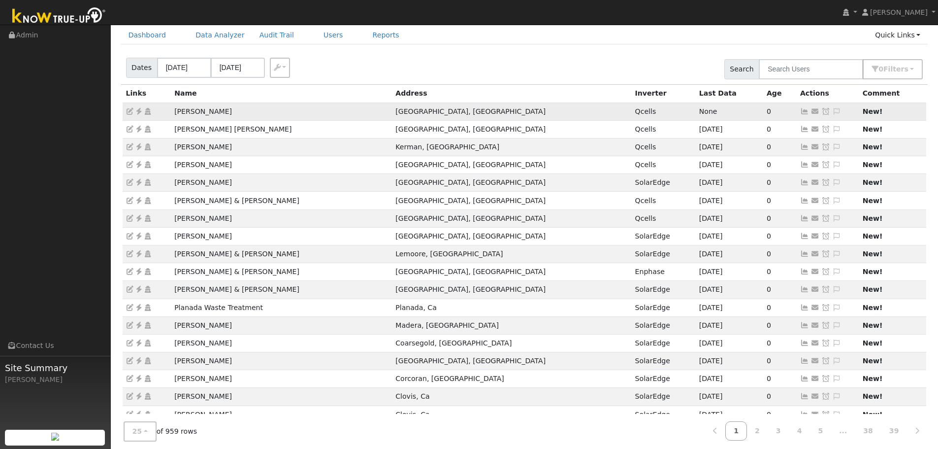
click at [800, 111] on icon at bounding box center [804, 111] width 9 height 7
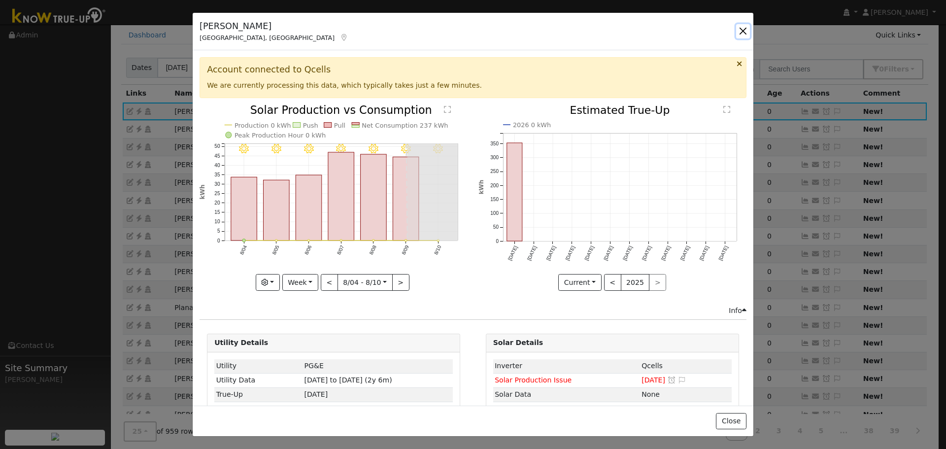
click at [741, 29] on button "button" at bounding box center [743, 31] width 14 height 14
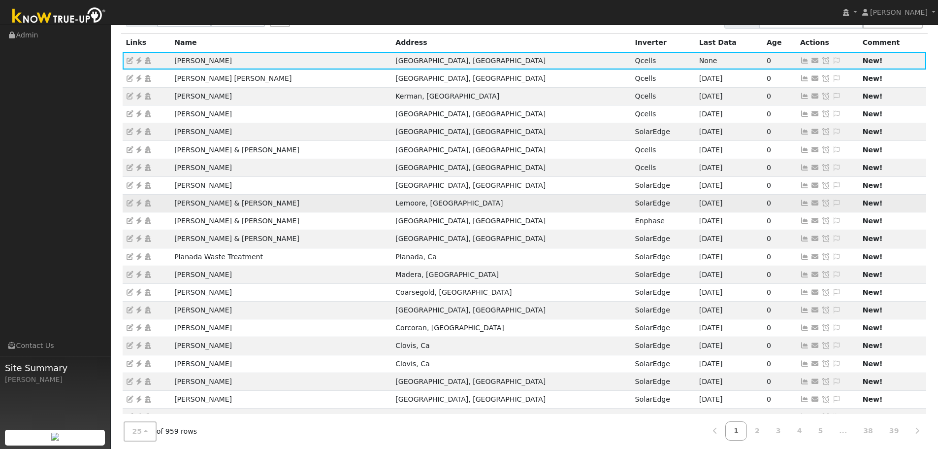
scroll to position [49, 0]
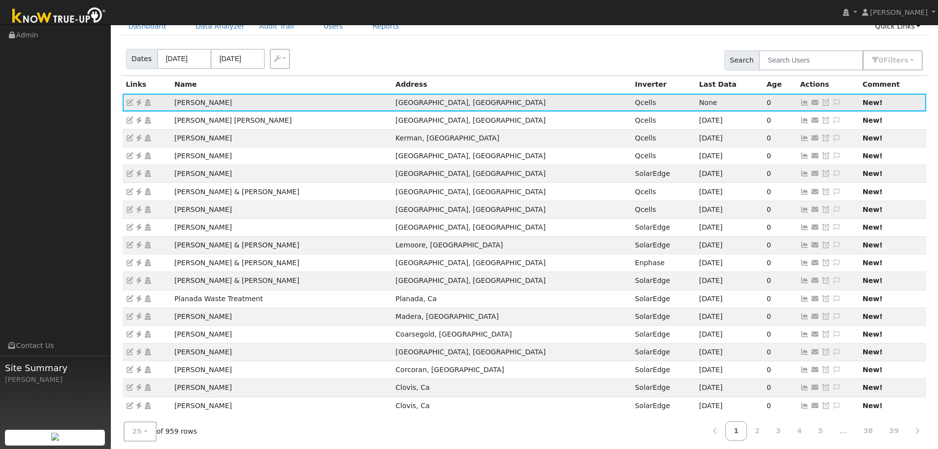
click at [800, 104] on icon at bounding box center [804, 102] width 9 height 7
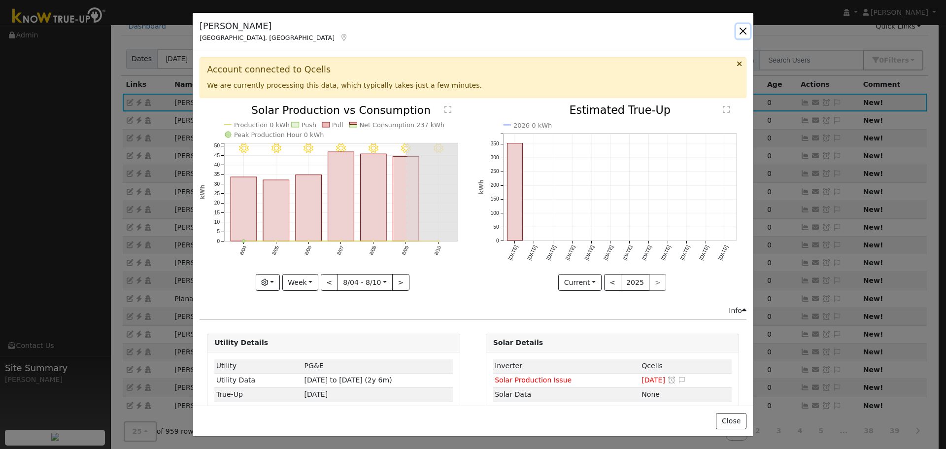
click at [741, 33] on button "button" at bounding box center [743, 31] width 14 height 14
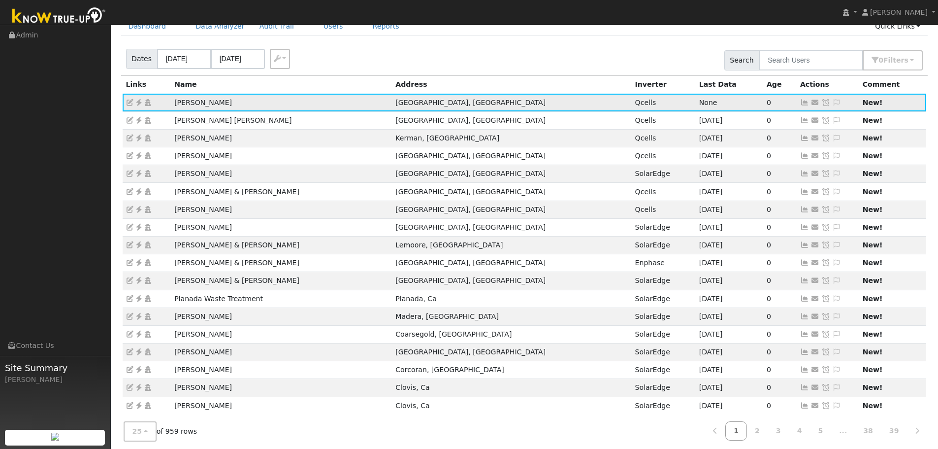
click at [138, 103] on icon at bounding box center [138, 102] width 9 height 7
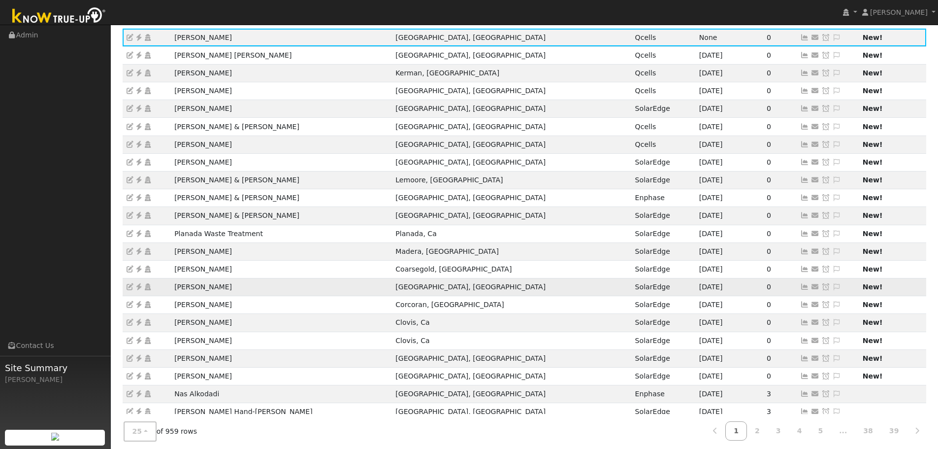
scroll to position [188, 0]
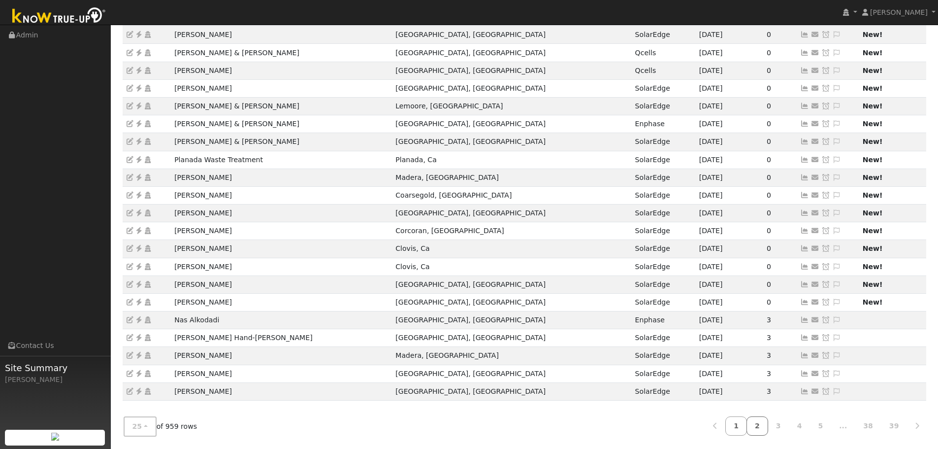
click at [766, 426] on link "2" at bounding box center [758, 425] width 22 height 19
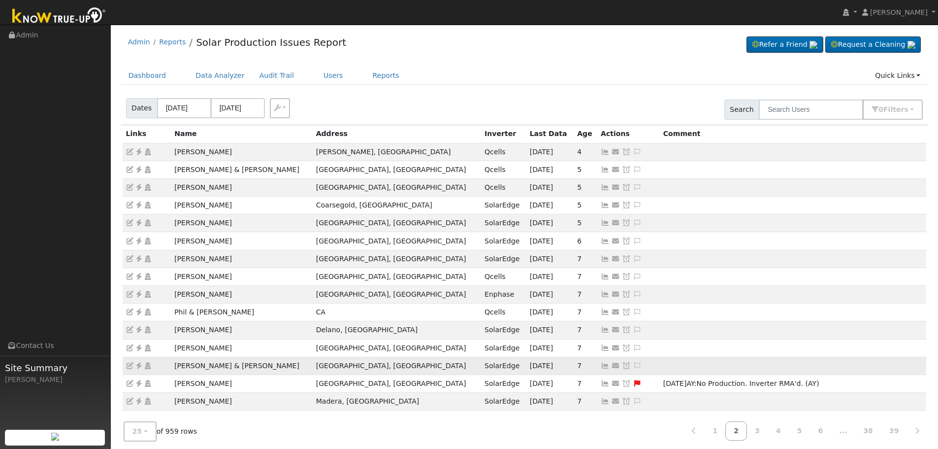
scroll to position [49, 0]
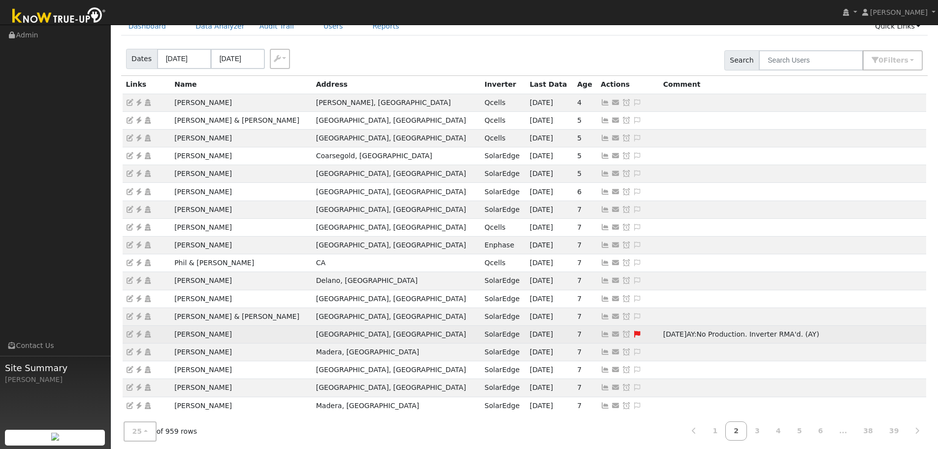
click at [138, 332] on icon at bounding box center [138, 333] width 9 height 7
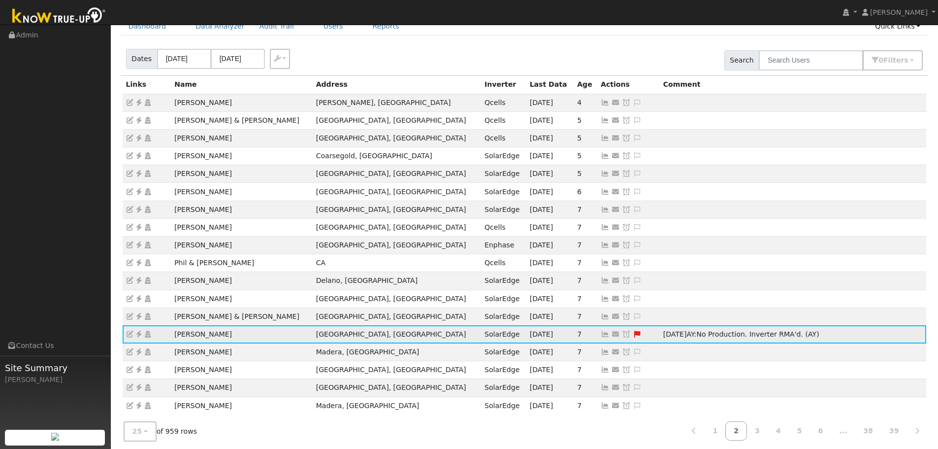
click at [138, 332] on icon at bounding box center [138, 333] width 9 height 7
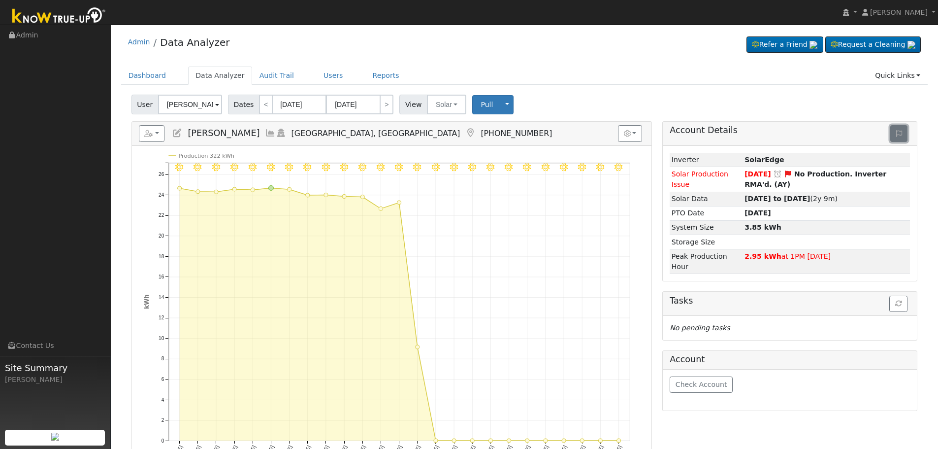
click at [900, 132] on icon at bounding box center [899, 133] width 6 height 7
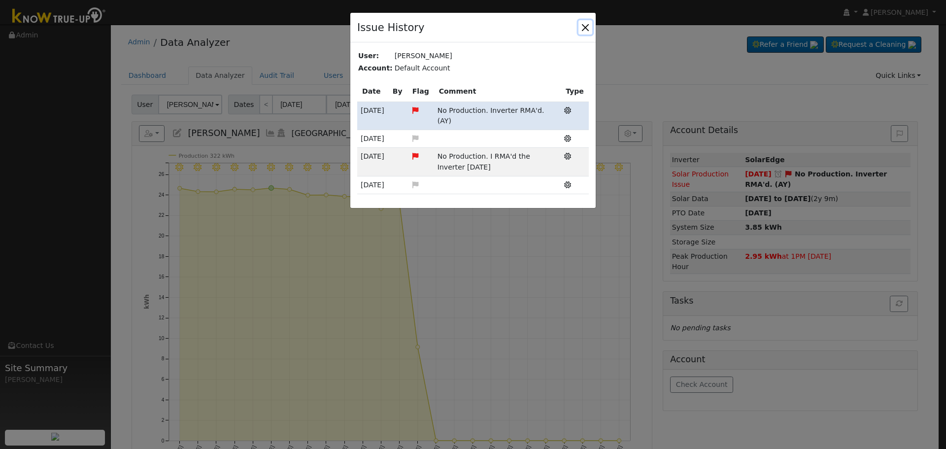
click at [586, 27] on button "button" at bounding box center [585, 27] width 14 height 14
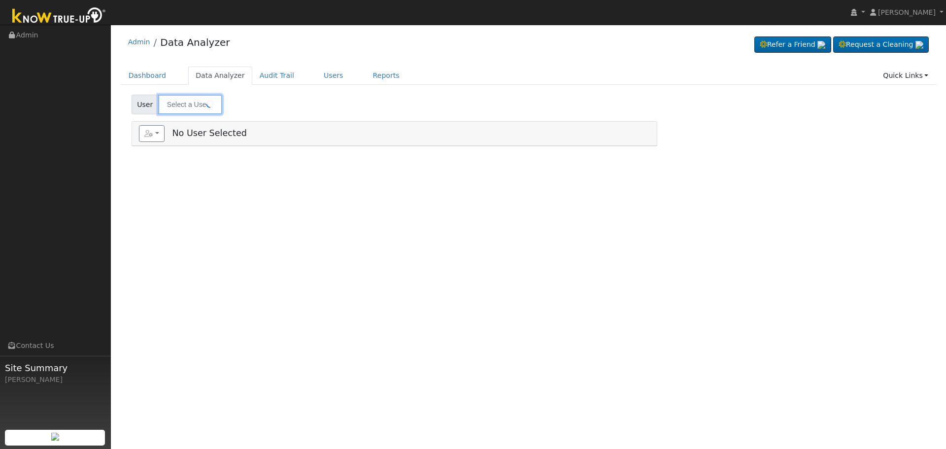
type input "[PERSON_NAME]"
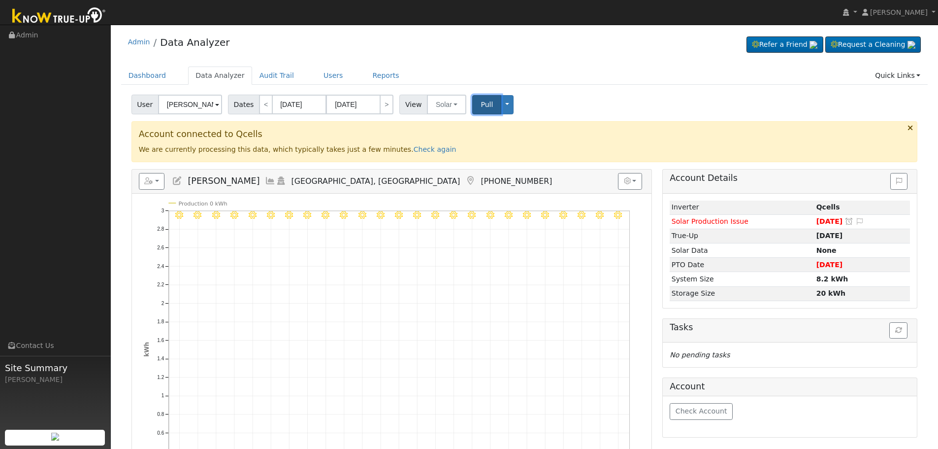
click at [481, 109] on button "Pull" at bounding box center [486, 104] width 29 height 19
drag, startPoint x: 241, startPoint y: 180, endPoint x: 189, endPoint y: 180, distance: 52.2
click at [189, 180] on span "[PERSON_NAME]" at bounding box center [224, 181] width 72 height 10
copy span "[PERSON_NAME]"
click at [441, 103] on button "Solar" at bounding box center [446, 105] width 39 height 20
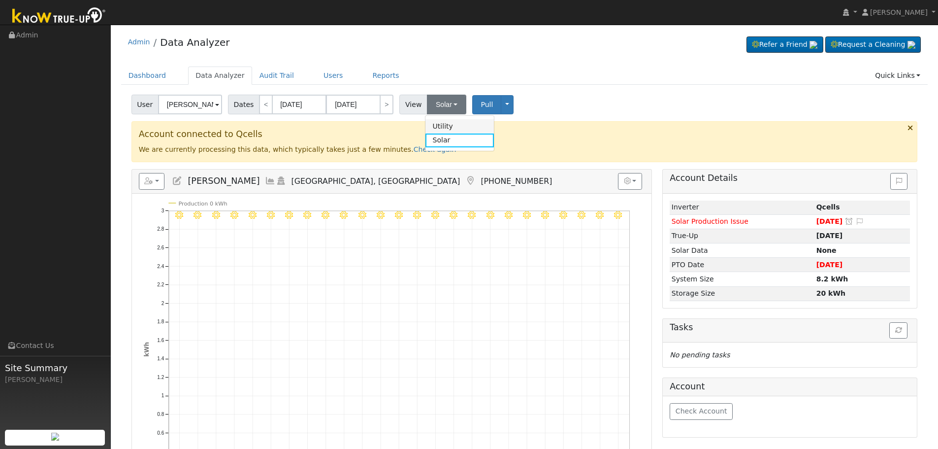
click at [442, 129] on link "Utility" at bounding box center [460, 126] width 68 height 14
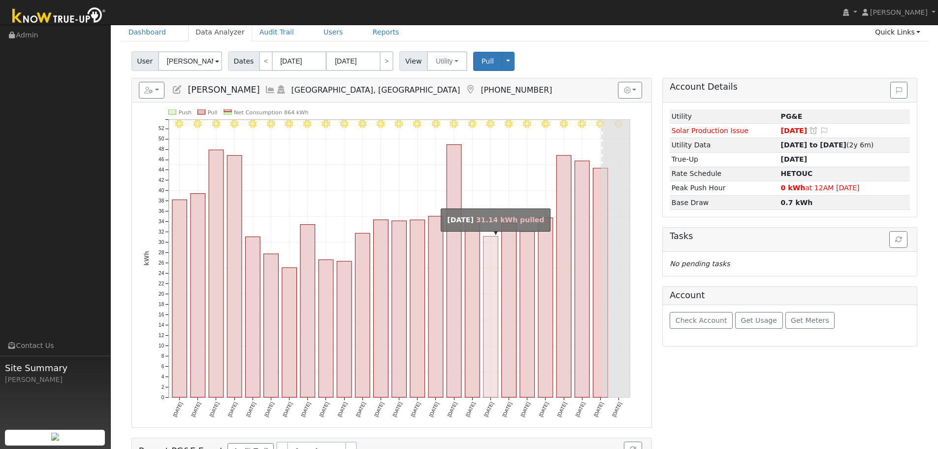
scroll to position [49, 0]
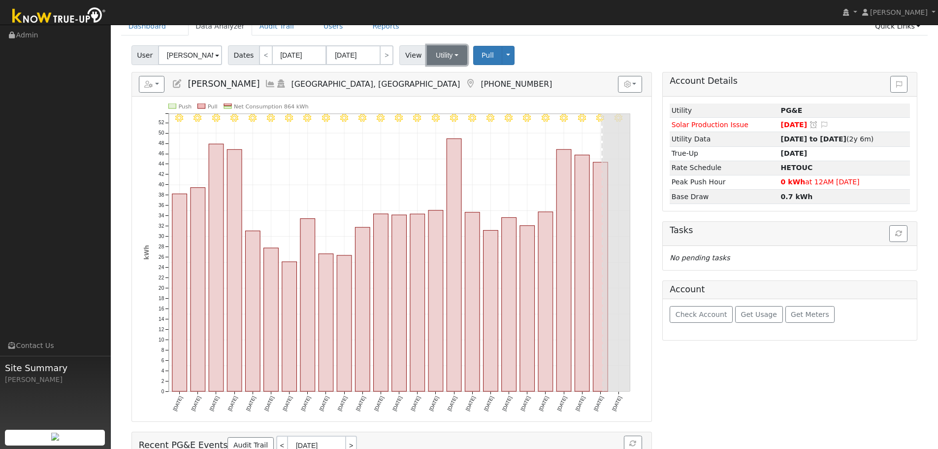
click at [440, 55] on button "Utility" at bounding box center [447, 55] width 40 height 20
click at [439, 91] on link "Solar" at bounding box center [460, 91] width 68 height 14
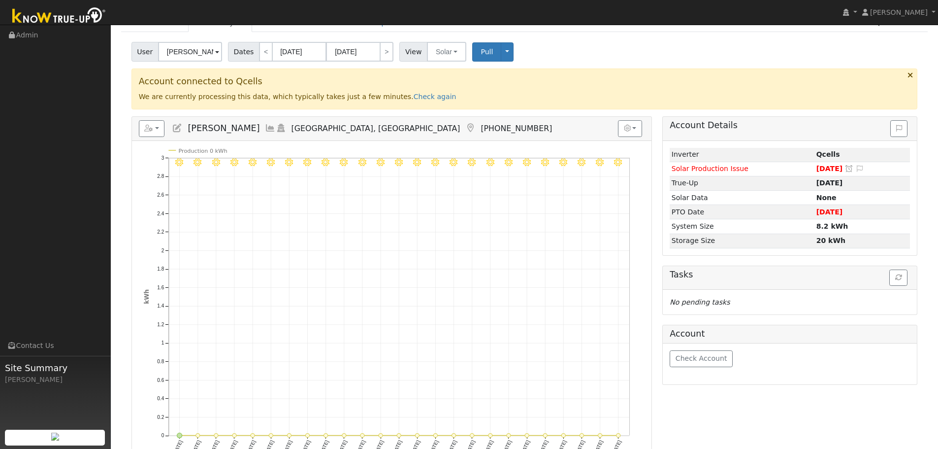
scroll to position [10, 0]
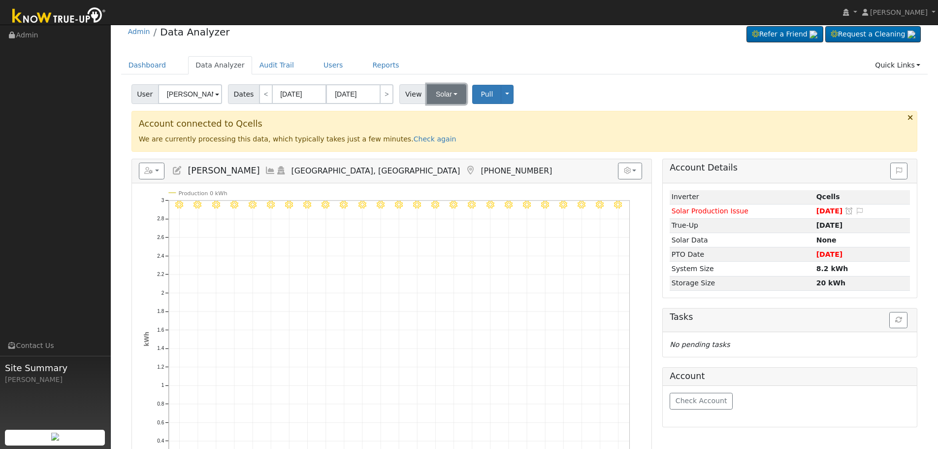
click at [434, 95] on button "Solar" at bounding box center [446, 94] width 39 height 20
click at [457, 118] on link "Utility" at bounding box center [460, 116] width 68 height 14
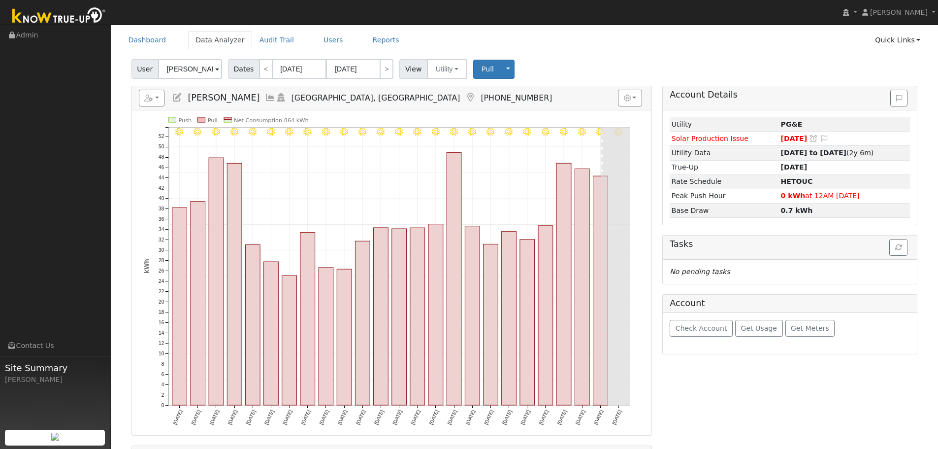
scroll to position [49, 0]
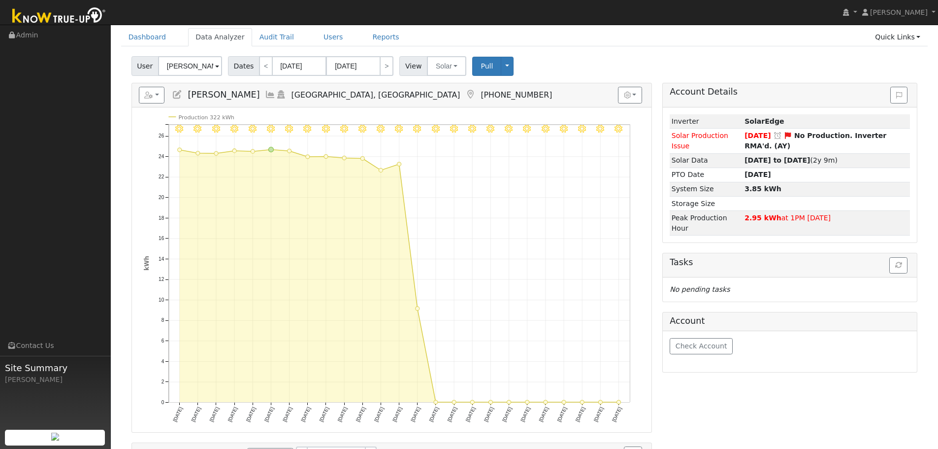
scroll to position [49, 0]
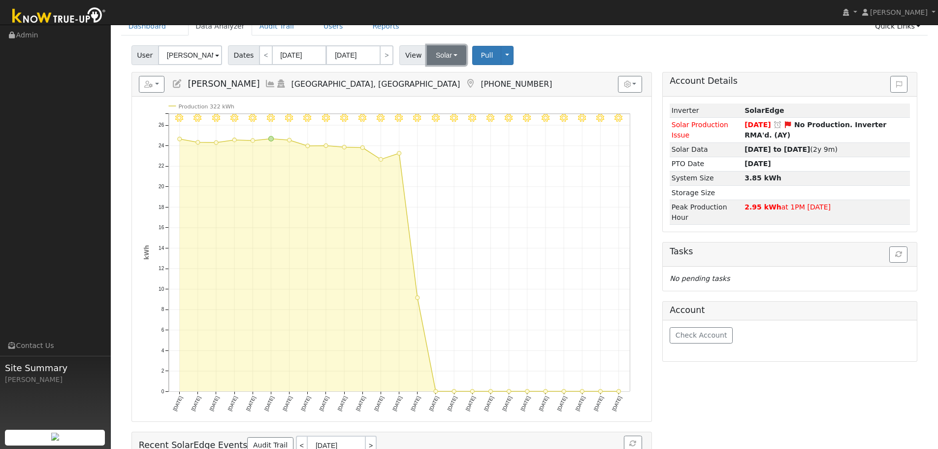
click at [443, 53] on button "Solar" at bounding box center [446, 55] width 39 height 20
click at [447, 77] on link "Utility" at bounding box center [460, 77] width 68 height 14
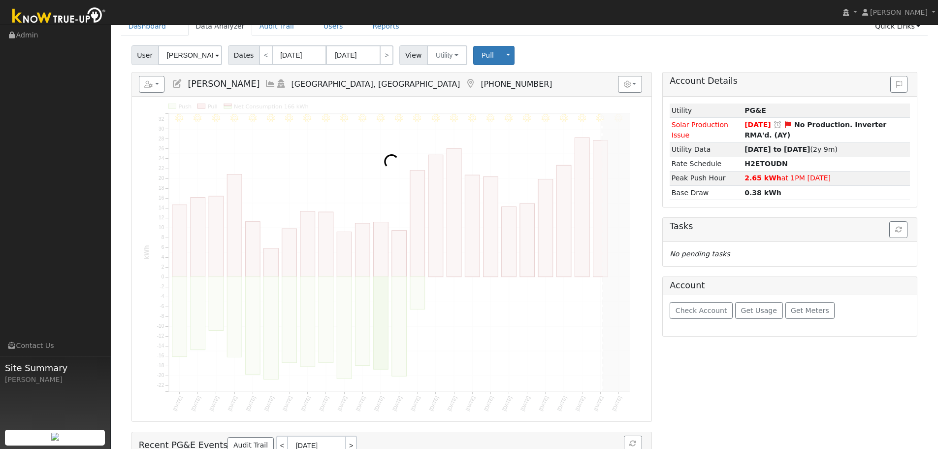
scroll to position [0, 0]
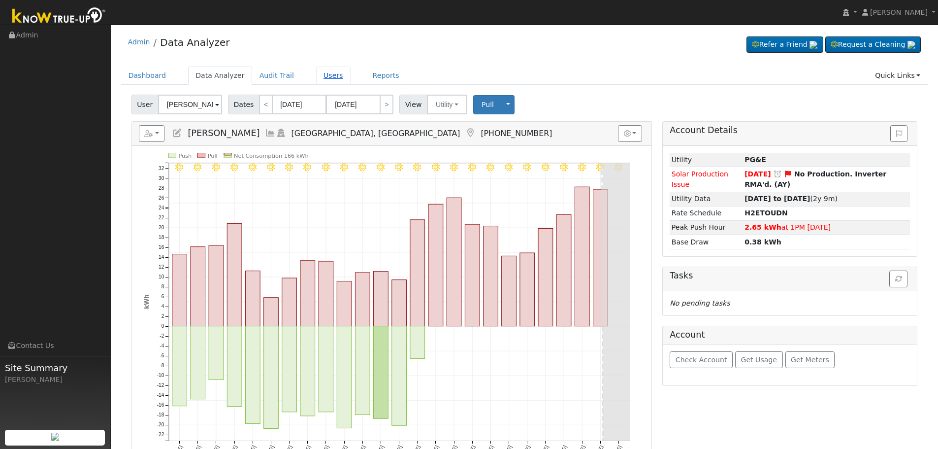
click at [322, 73] on link "Users" at bounding box center [333, 75] width 34 height 18
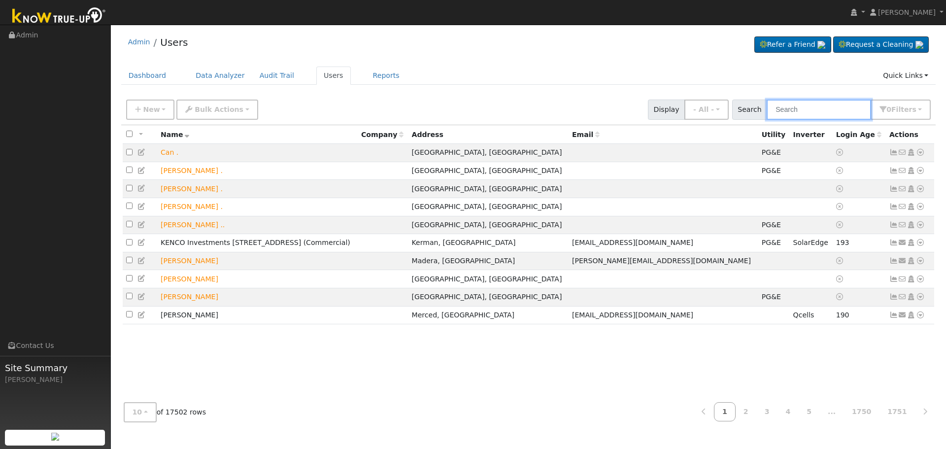
click at [818, 108] on input "text" at bounding box center [818, 109] width 104 height 20
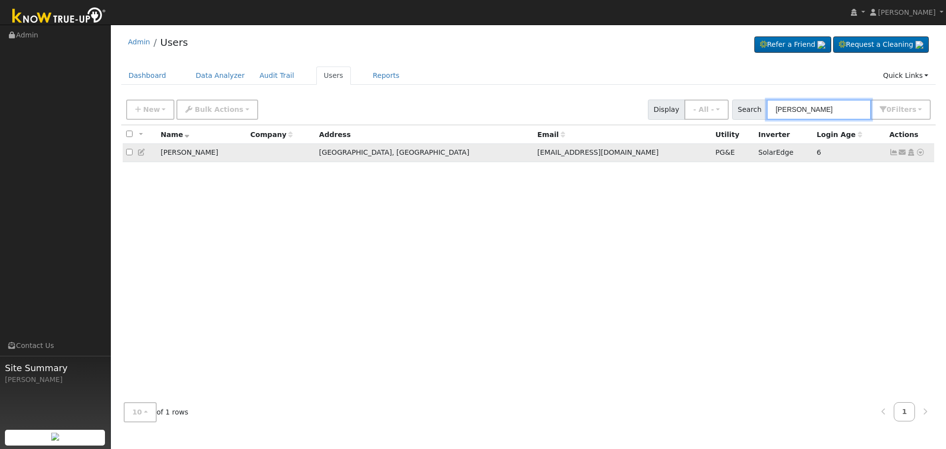
type input "[PERSON_NAME]"
click at [136, 154] on td at bounding box center [140, 153] width 34 height 18
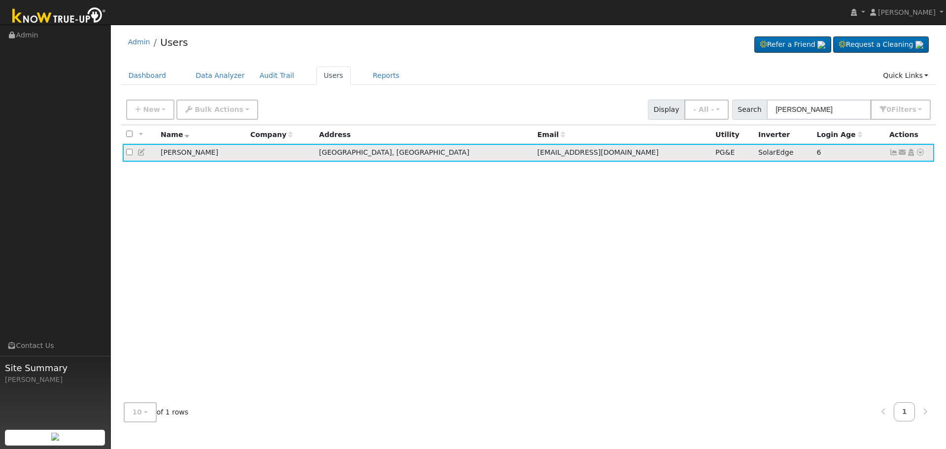
click at [141, 156] on icon at bounding box center [141, 152] width 9 height 7
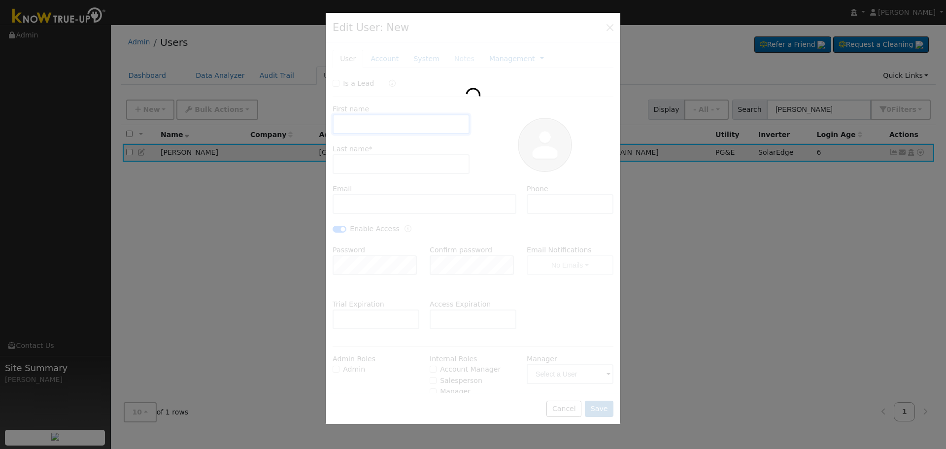
type input "Bob"
type input "Nance"
type input "bobnance13@yahoo.com"
type input "(559)281-0326"
checkbox input "true"
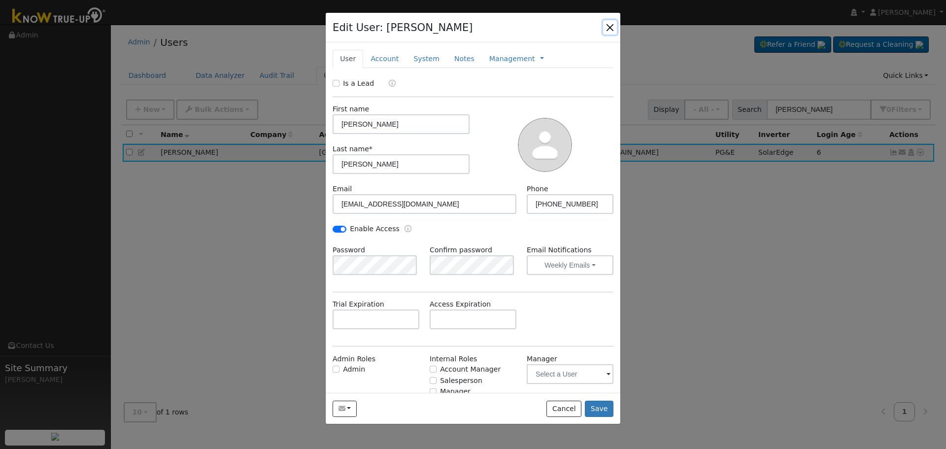
click at [609, 25] on button "button" at bounding box center [610, 27] width 14 height 14
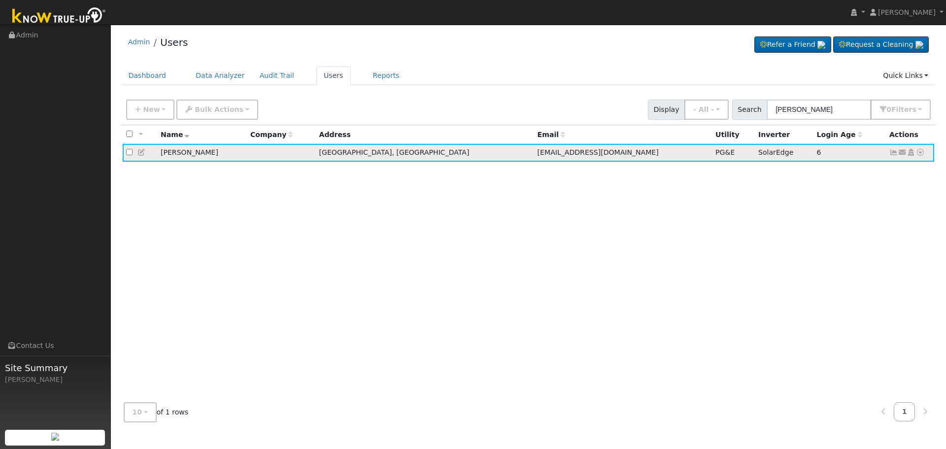
click at [894, 154] on icon at bounding box center [893, 152] width 9 height 7
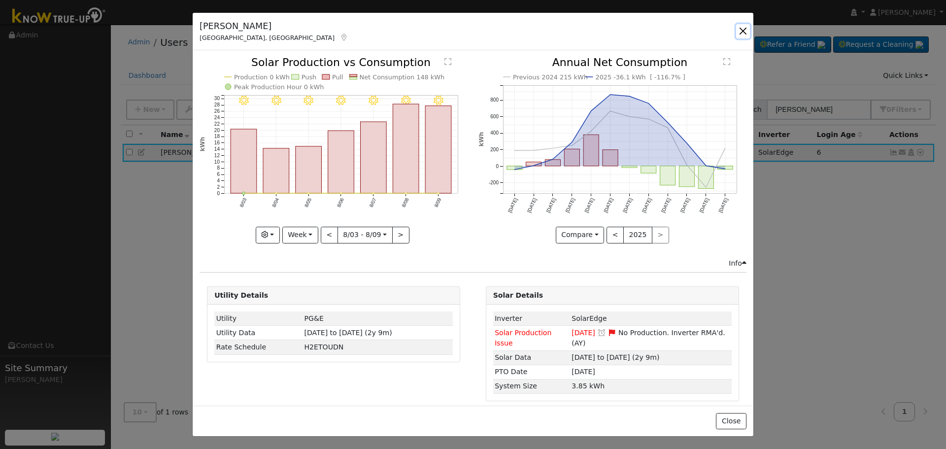
click at [746, 28] on button "button" at bounding box center [743, 31] width 14 height 14
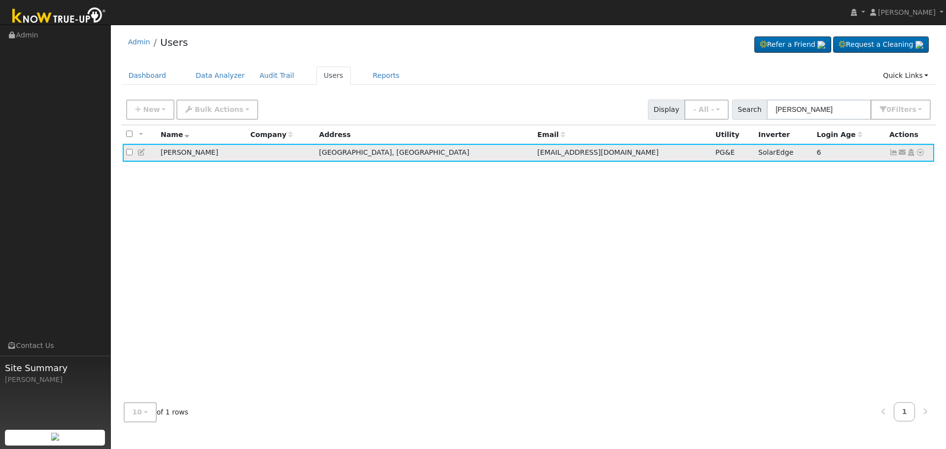
click at [891, 153] on icon at bounding box center [893, 152] width 9 height 7
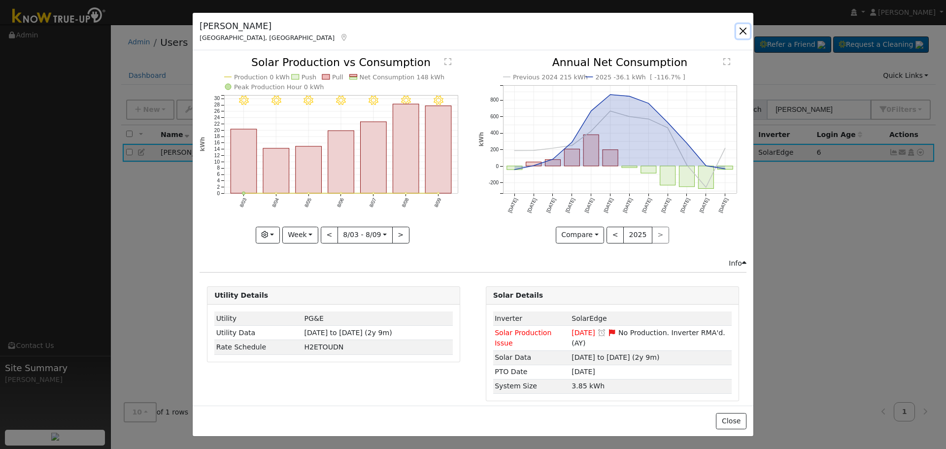
click at [740, 37] on button "button" at bounding box center [743, 31] width 14 height 14
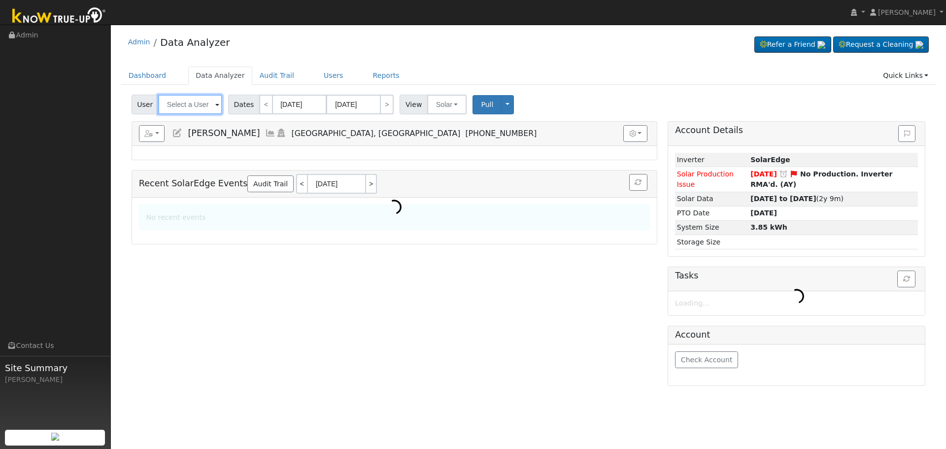
type input "[PERSON_NAME]"
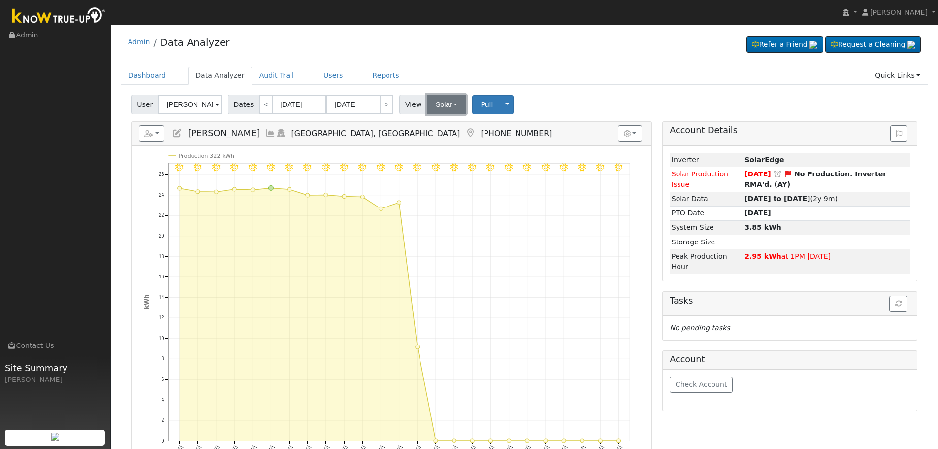
click at [438, 105] on button "Solar" at bounding box center [446, 105] width 39 height 20
click at [442, 126] on link "Utility" at bounding box center [460, 126] width 68 height 14
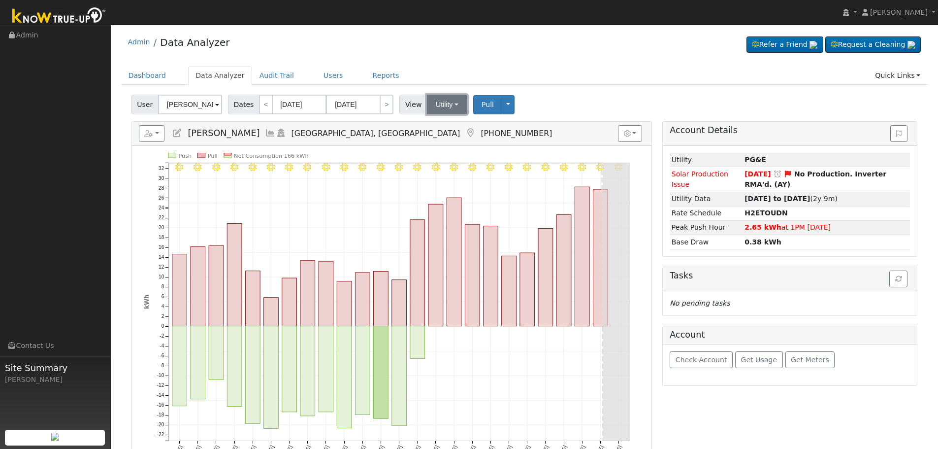
click at [445, 108] on button "Utility" at bounding box center [447, 105] width 40 height 20
click at [459, 141] on link "Solar" at bounding box center [460, 140] width 68 height 14
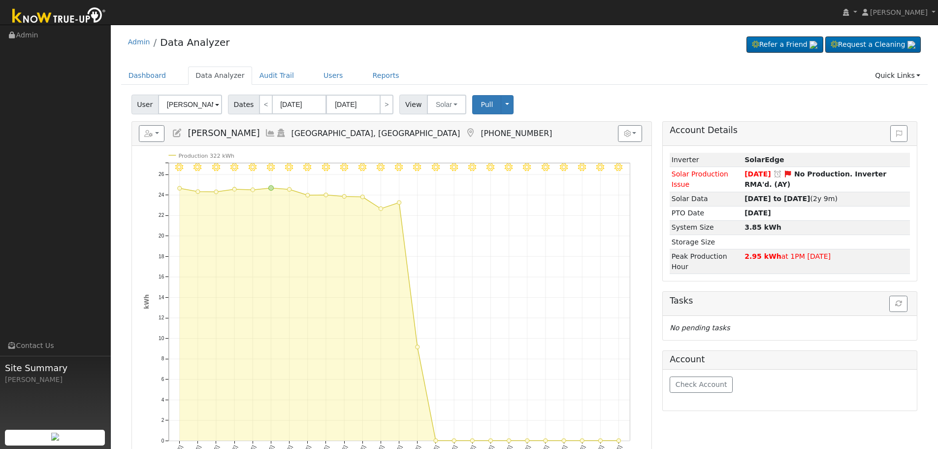
click at [265, 132] on icon at bounding box center [270, 133] width 11 height 9
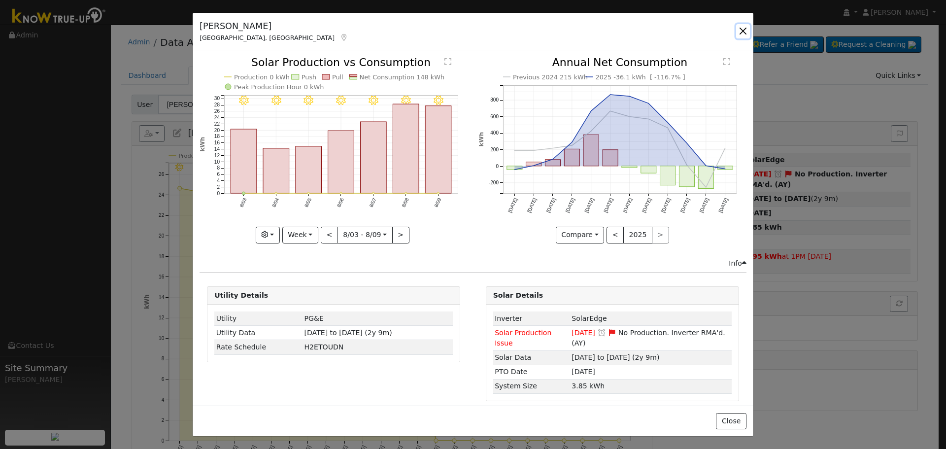
click at [745, 29] on button "button" at bounding box center [743, 31] width 14 height 14
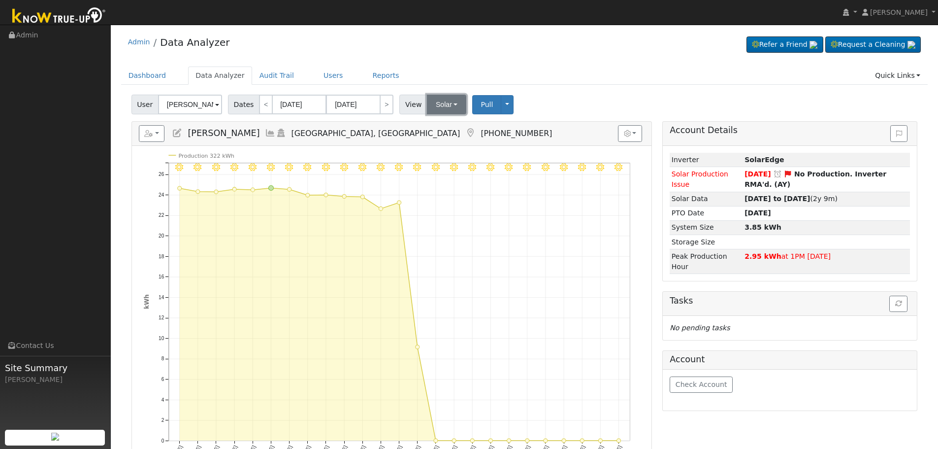
click at [447, 100] on button "Solar" at bounding box center [446, 105] width 39 height 20
click at [456, 125] on link "Utility" at bounding box center [460, 126] width 68 height 14
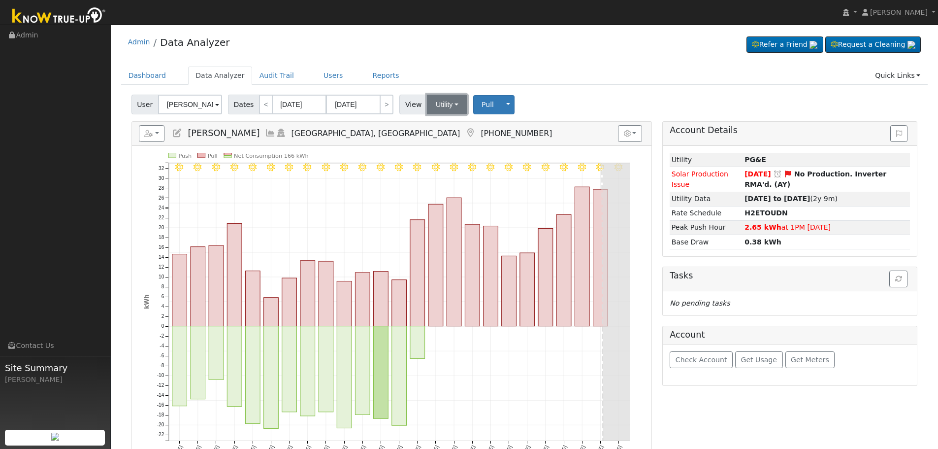
click at [438, 98] on button "Utility" at bounding box center [447, 105] width 40 height 20
click at [456, 139] on link "Solar" at bounding box center [460, 140] width 68 height 14
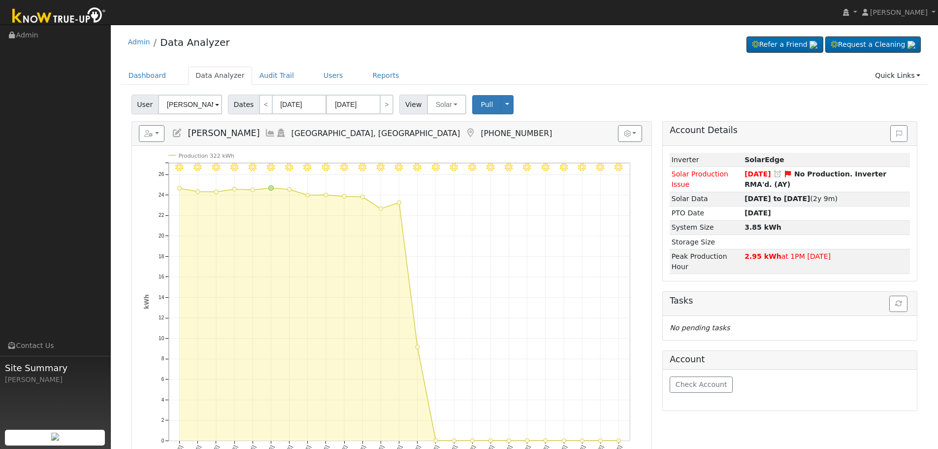
click at [265, 130] on icon at bounding box center [270, 133] width 11 height 9
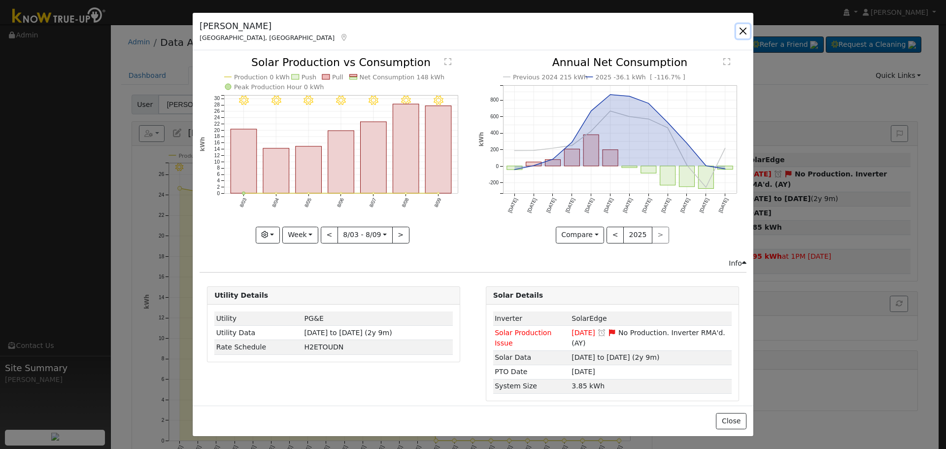
click at [743, 36] on button "button" at bounding box center [743, 31] width 14 height 14
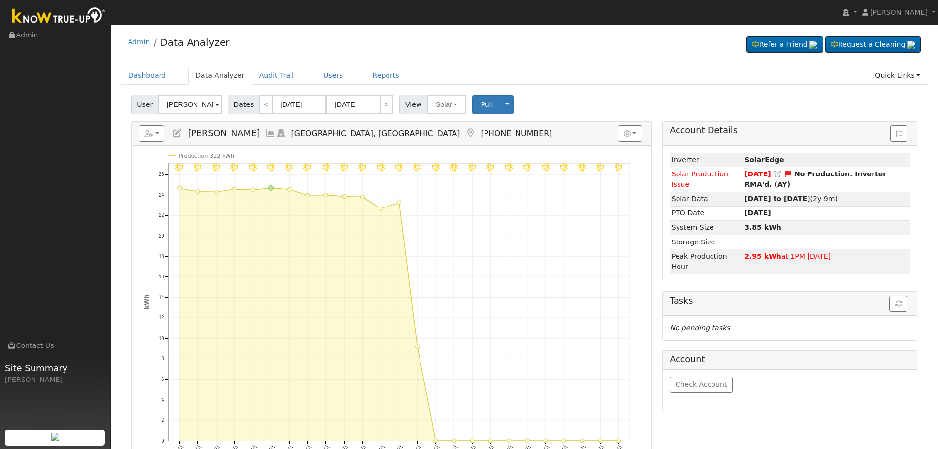
click at [265, 131] on icon at bounding box center [270, 133] width 11 height 9
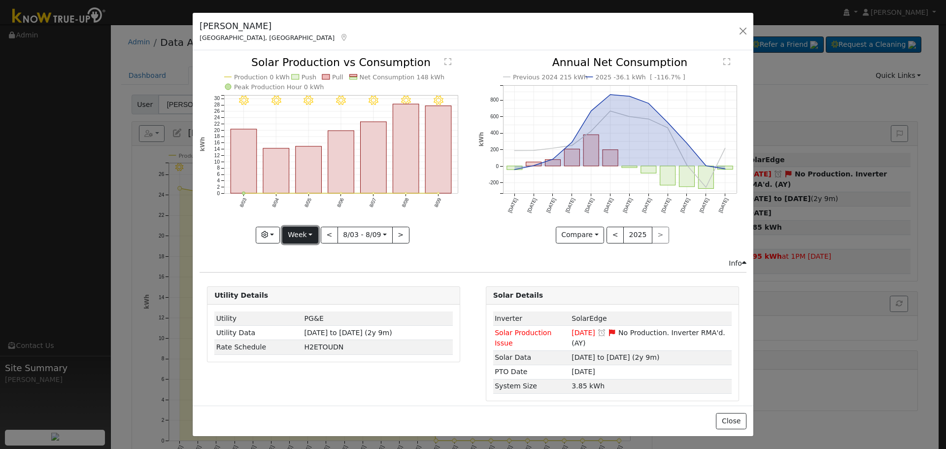
click at [291, 235] on button "Week" at bounding box center [300, 235] width 36 height 17
click at [300, 285] on link "Month" at bounding box center [317, 283] width 68 height 14
type input "[DATE]"
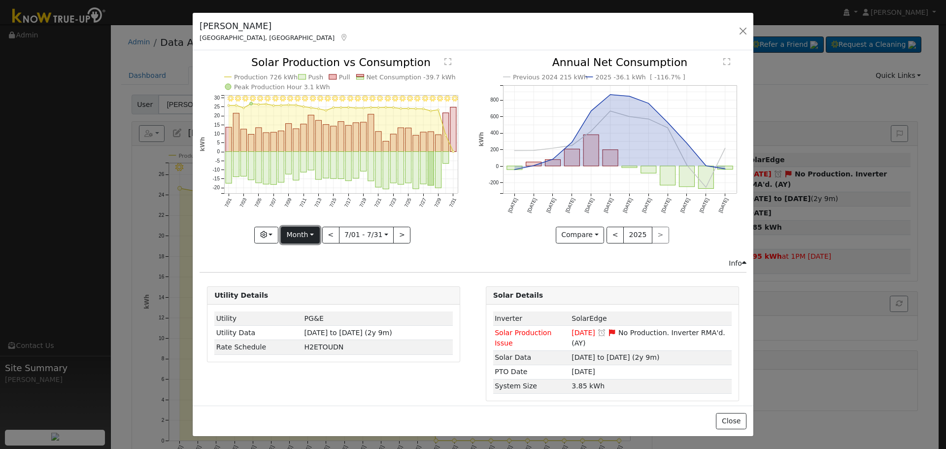
click at [314, 234] on button "Month" at bounding box center [300, 235] width 39 height 17
click at [273, 238] on button "button" at bounding box center [266, 235] width 24 height 17
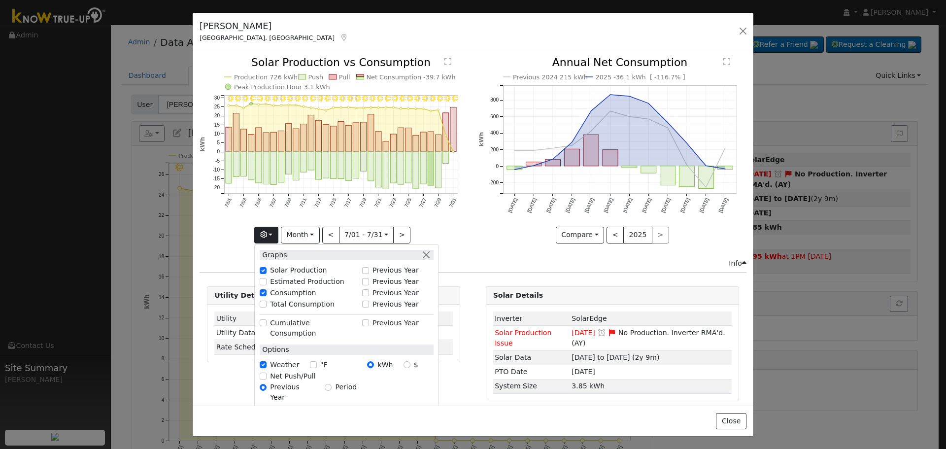
click at [394, 267] on label "Previous Year" at bounding box center [395, 270] width 46 height 10
click at [369, 267] on input "Previous Year" at bounding box center [365, 270] width 7 height 7
click at [367, 270] on input "Previous Year" at bounding box center [365, 270] width 7 height 7
checkbox input "false"
click at [369, 293] on input "Previous Year" at bounding box center [365, 292] width 7 height 7
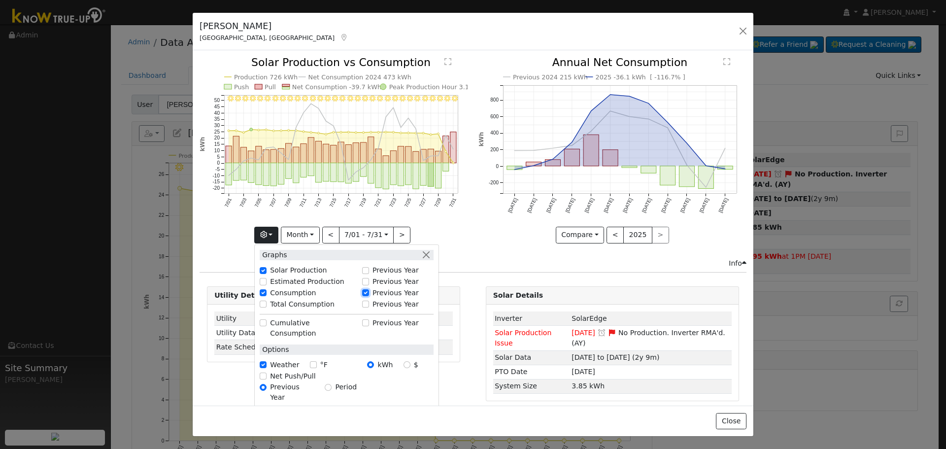
click at [369, 293] on input "Previous Year" at bounding box center [365, 292] width 7 height 7
checkbox input "false"
click at [743, 31] on button "button" at bounding box center [743, 31] width 14 height 14
